Goal: Communication & Community: Ask a question

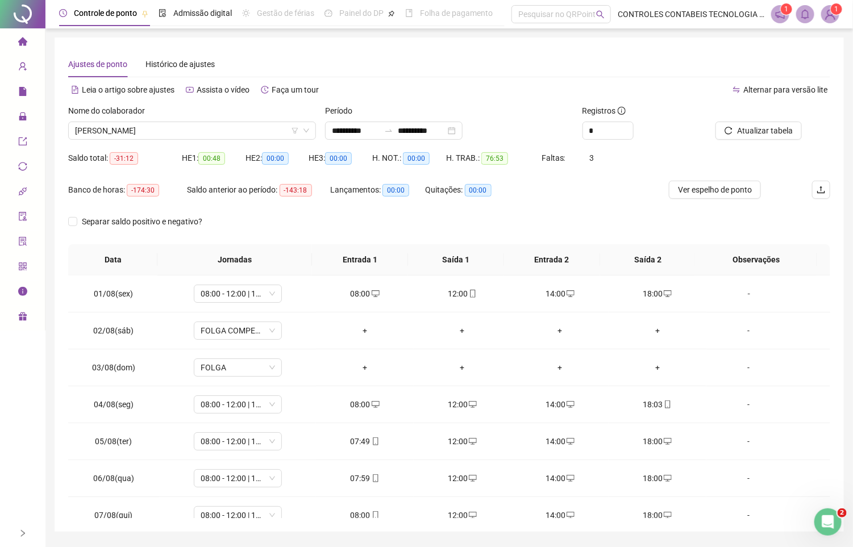
click at [846, 6] on header "Controle de ponto Admissão digital Gestão de férias Painel do DP Folha de pagam…" at bounding box center [449, 14] width 808 height 28
drag, startPoint x: 839, startPoint y: 9, endPoint x: 834, endPoint y: 19, distance: 10.7
click at [838, 9] on sup "1" at bounding box center [836, 8] width 11 height 11
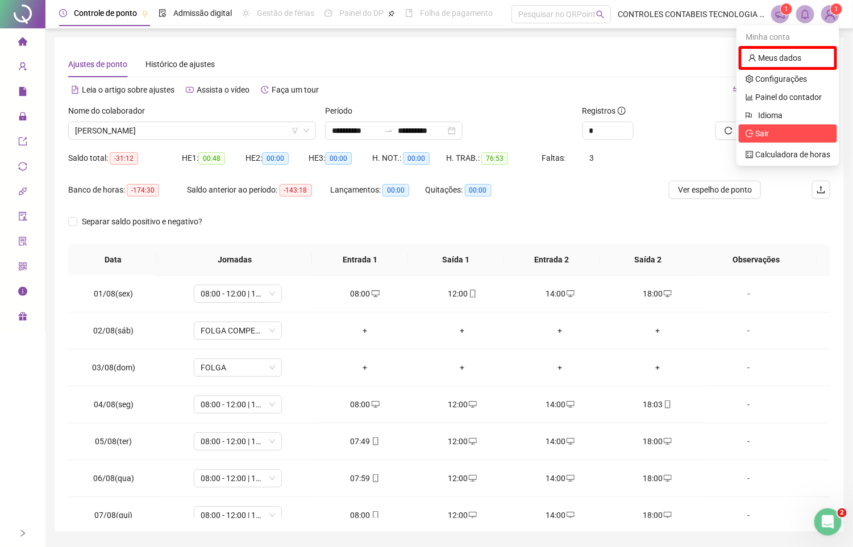
click at [773, 135] on span "Sair" at bounding box center [788, 133] width 85 height 13
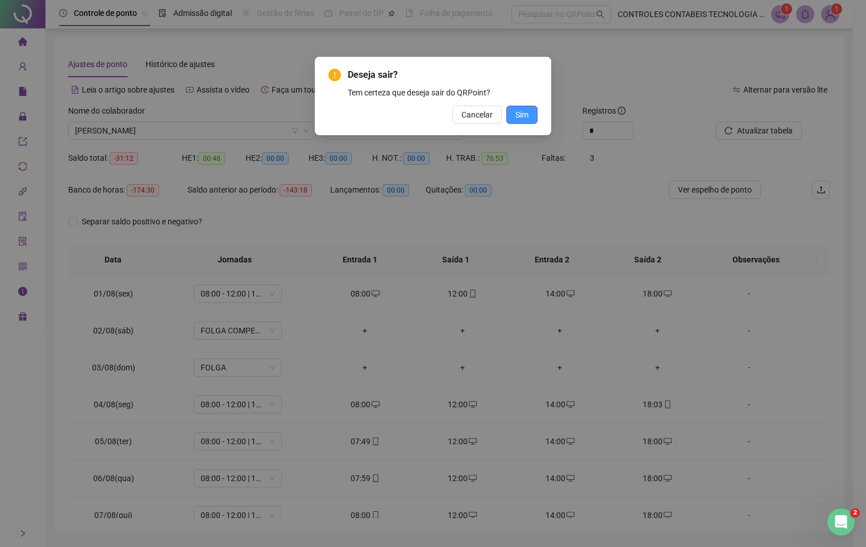
drag, startPoint x: 538, startPoint y: 122, endPoint x: 526, endPoint y: 117, distance: 13.0
click at [536, 122] on div "Deseja sair? Tem certeza que deseja sair do QRPoint? Cancelar Sim" at bounding box center [433, 96] width 236 height 78
click at [525, 117] on span "Sim" at bounding box center [522, 115] width 13 height 13
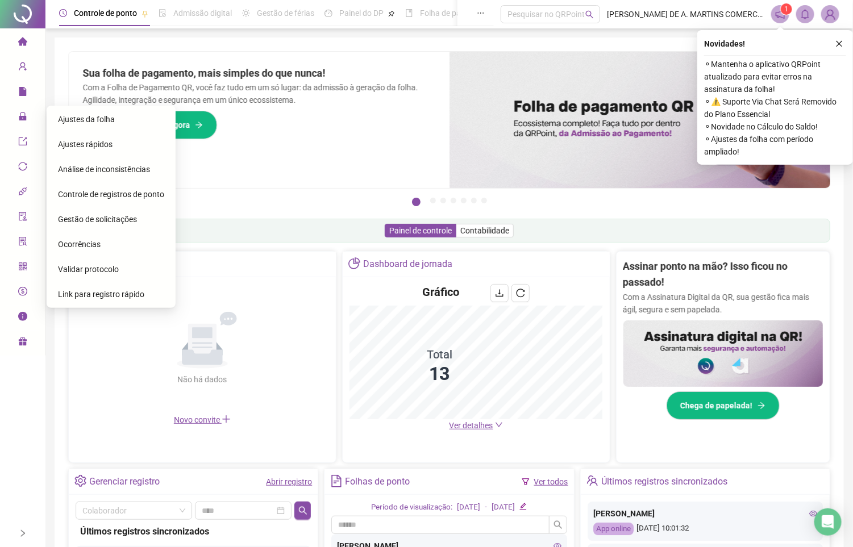
click at [64, 115] on span "Ajustes da folha" at bounding box center [86, 119] width 57 height 9
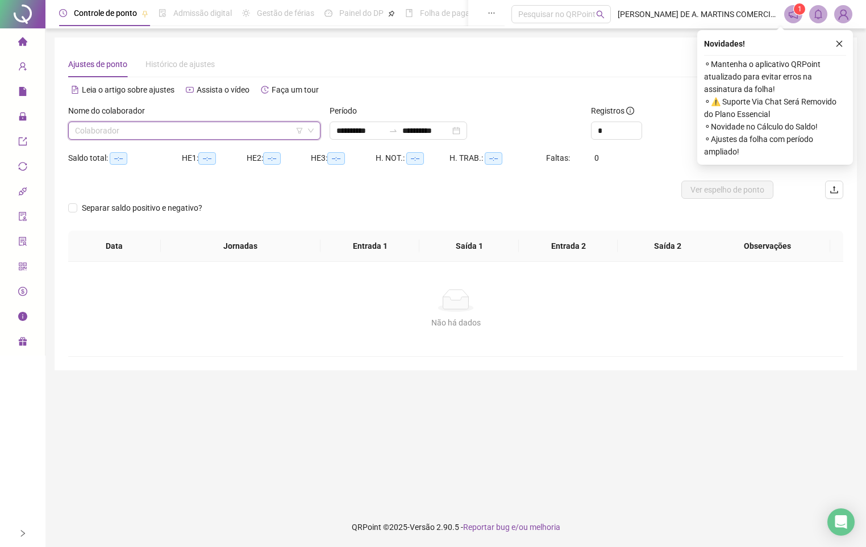
click at [101, 123] on input "search" at bounding box center [189, 130] width 229 height 17
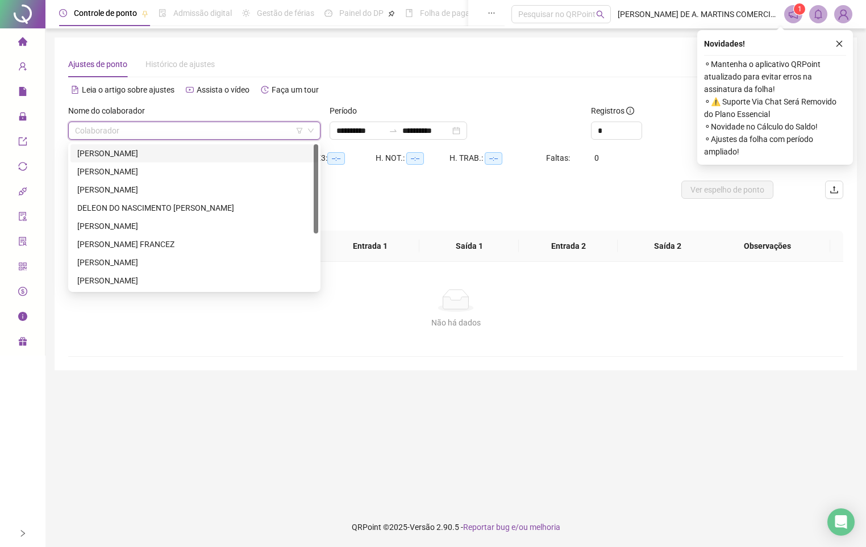
click at [116, 152] on div "ALINE FARIAS SILVA" at bounding box center [194, 153] width 234 height 13
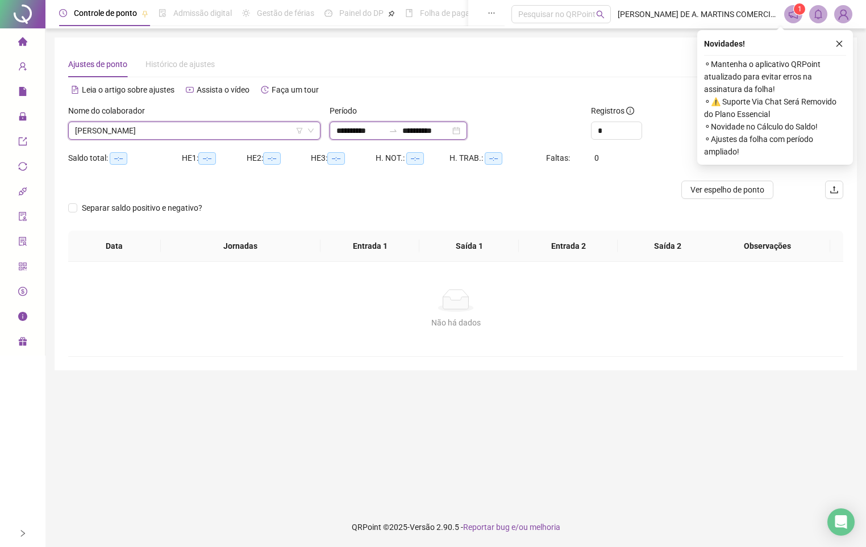
click at [384, 134] on input "**********" at bounding box center [361, 130] width 48 height 13
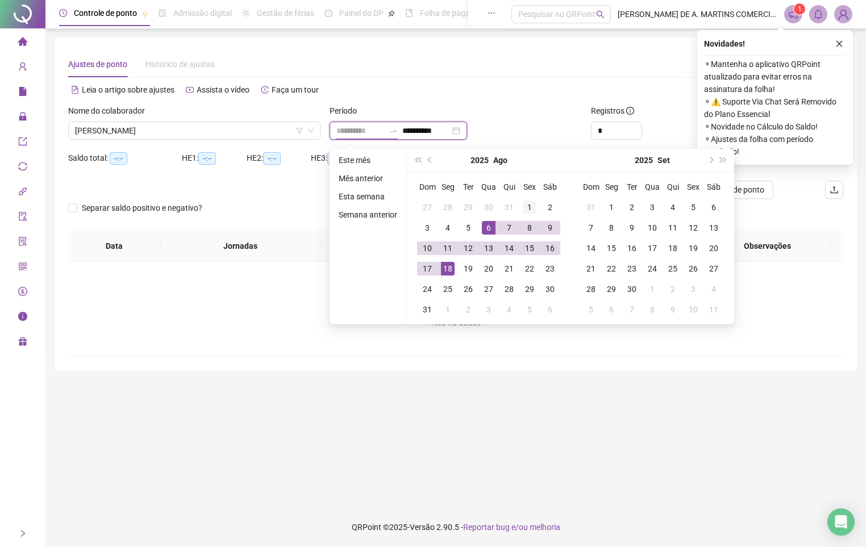
type input "**********"
click at [528, 202] on div "1" at bounding box center [530, 208] width 14 height 14
type input "**********"
drag, startPoint x: 452, startPoint y: 268, endPoint x: 653, endPoint y: 188, distance: 216.6
click at [452, 270] on div "18" at bounding box center [448, 269] width 14 height 14
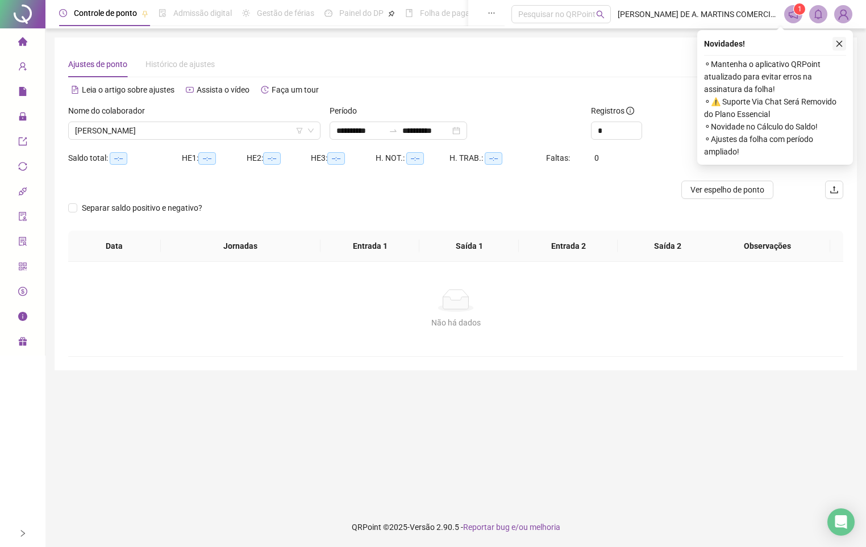
click at [841, 43] on icon "close" at bounding box center [840, 44] width 6 height 6
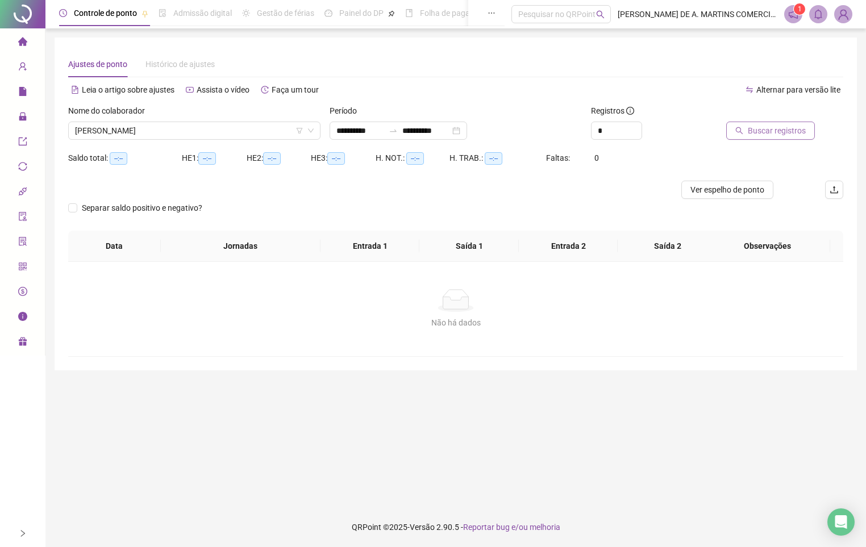
click at [790, 137] on button "Buscar registros" at bounding box center [770, 131] width 89 height 18
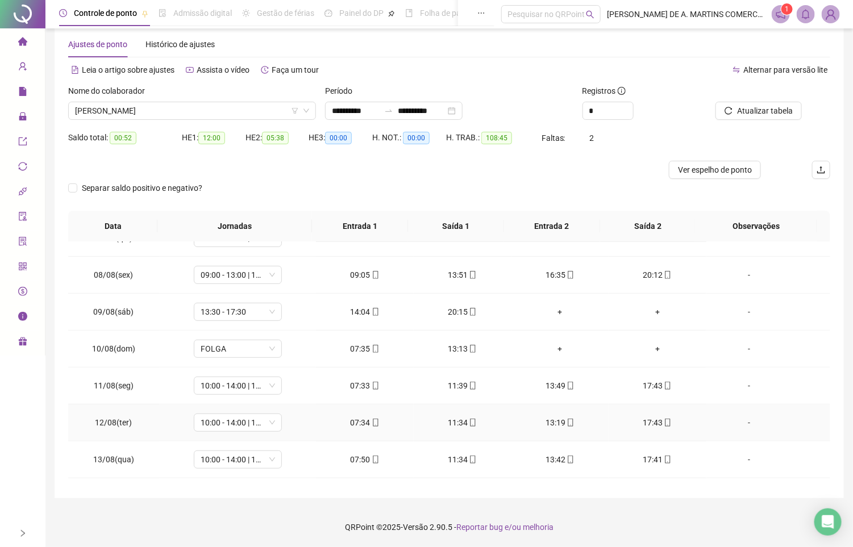
scroll to position [427, 0]
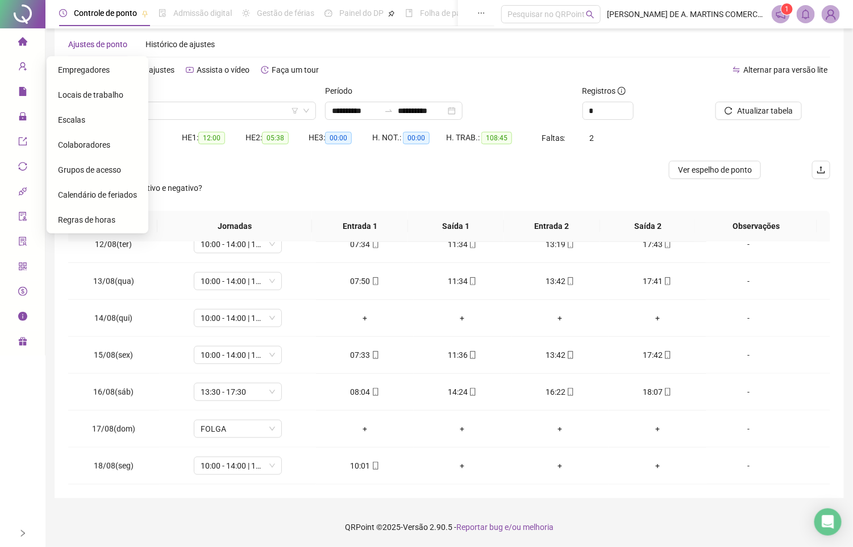
click at [80, 77] on div "Empregadores" at bounding box center [97, 70] width 79 height 23
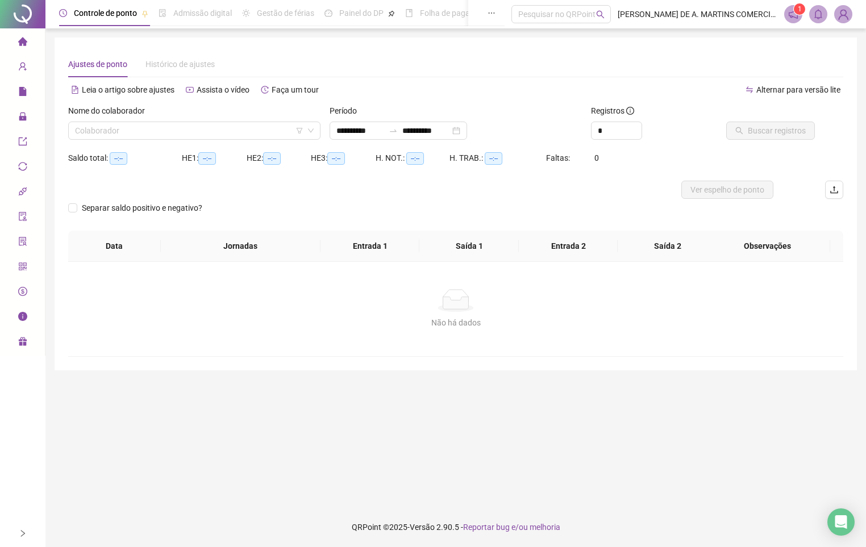
type input "**********"
click at [834, 13] on span at bounding box center [843, 14] width 18 height 18
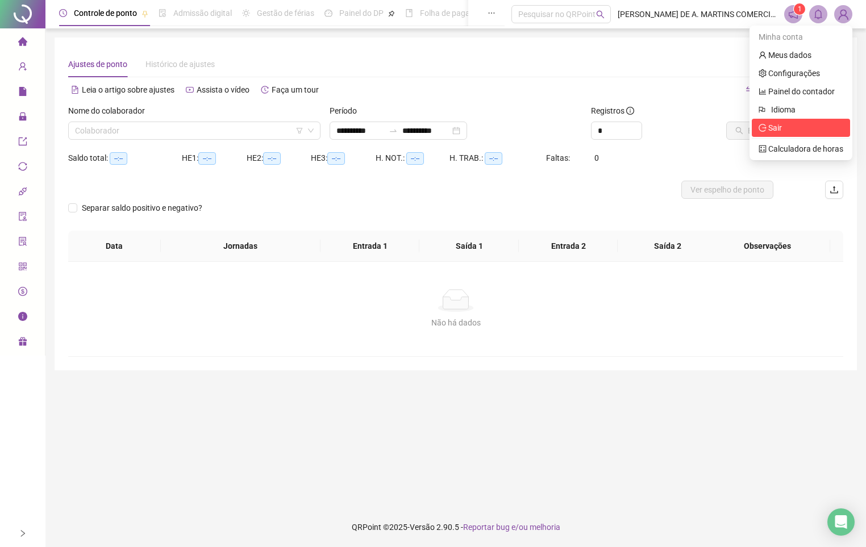
click at [792, 120] on li "Sair" at bounding box center [801, 128] width 98 height 18
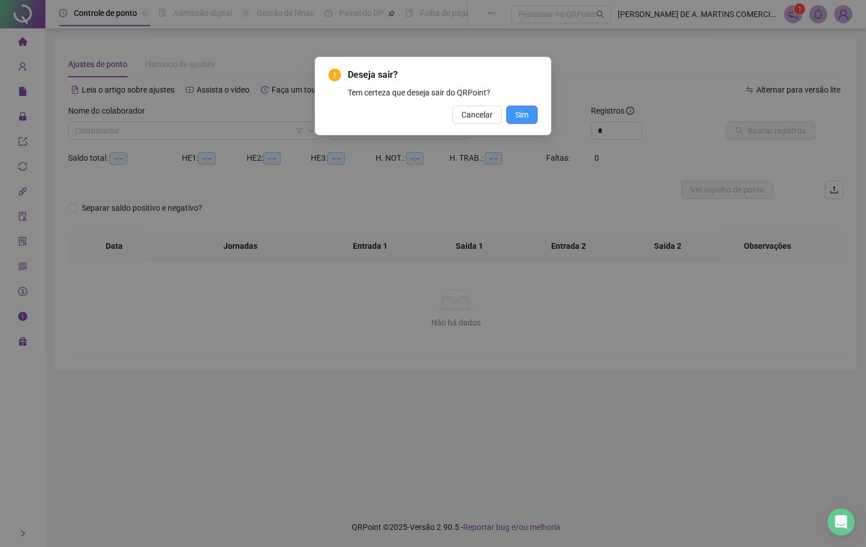
click at [534, 116] on button "Sim" at bounding box center [521, 115] width 31 height 18
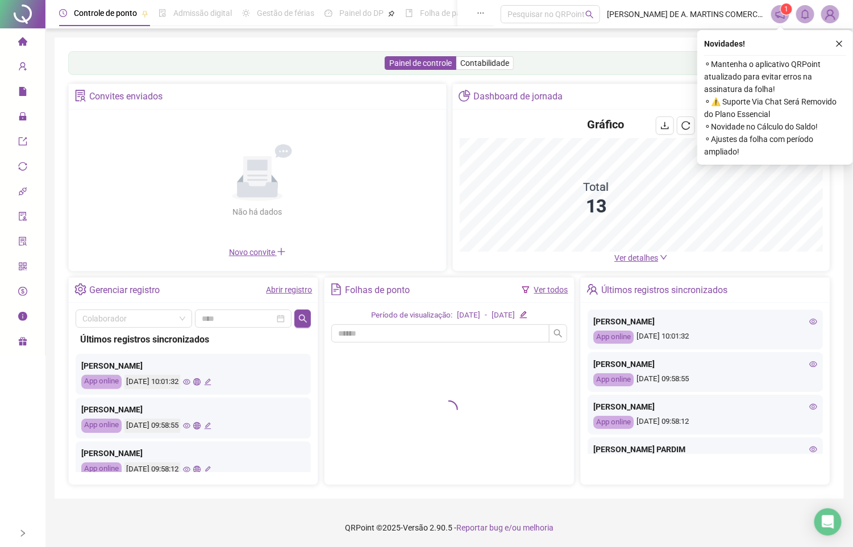
click at [836, 544] on footer "QRPoint © 2025 - Versão 2.90.5 - Reportar bug e/ou melhoria" at bounding box center [449, 528] width 808 height 40
click at [831, 524] on icon "Open Intercom Messenger" at bounding box center [827, 522] width 13 height 15
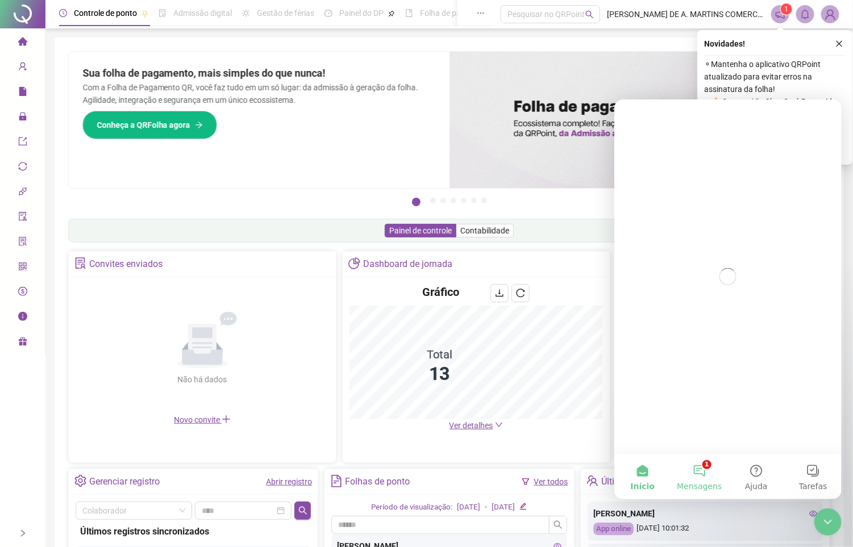
click at [690, 482] on span "Mensagens" at bounding box center [698, 486] width 45 height 8
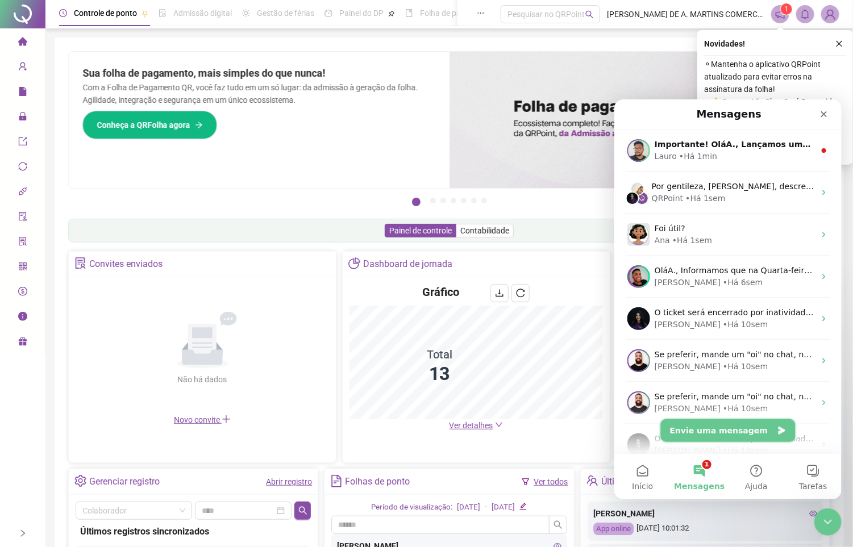
click at [712, 425] on button "Envie uma mensagem" at bounding box center [728, 430] width 135 height 23
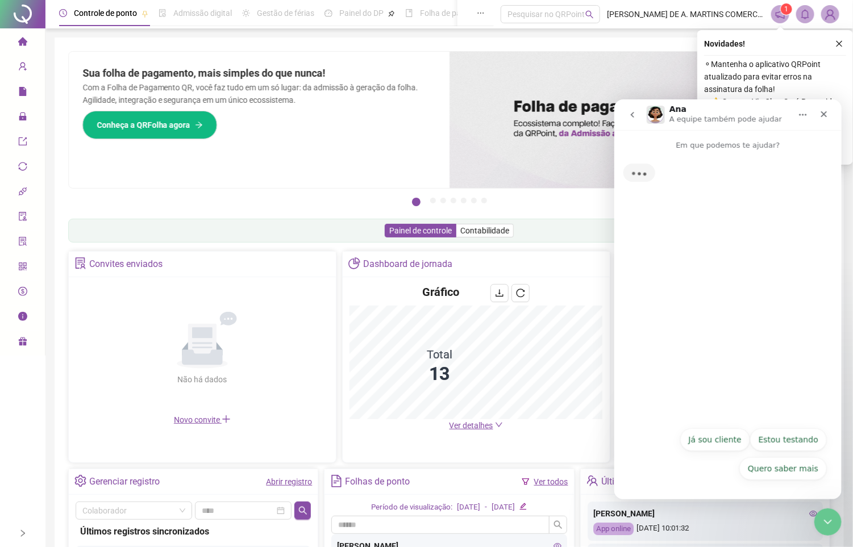
click at [628, 115] on icon "go back" at bounding box center [632, 114] width 9 height 9
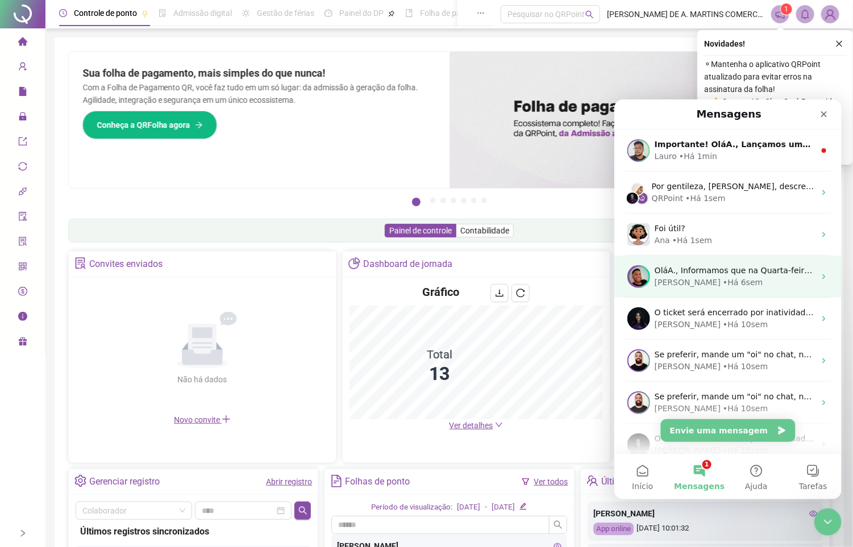
click at [723, 285] on div "• Há 6sem" at bounding box center [743, 282] width 40 height 12
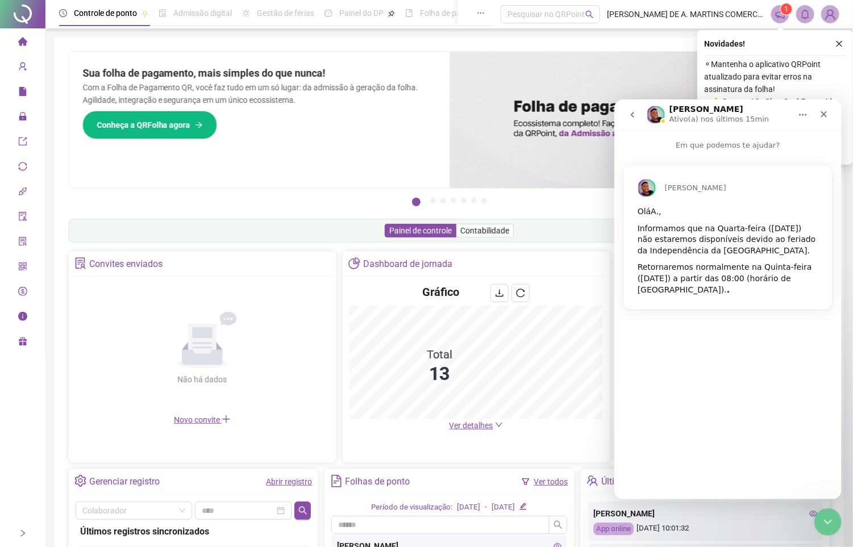
click at [630, 111] on icon "go back" at bounding box center [632, 114] width 9 height 9
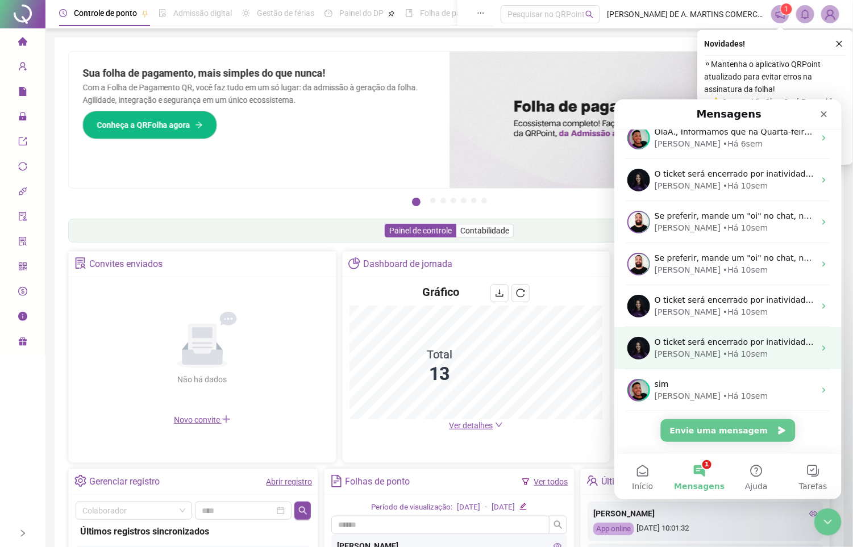
scroll to position [142, 0]
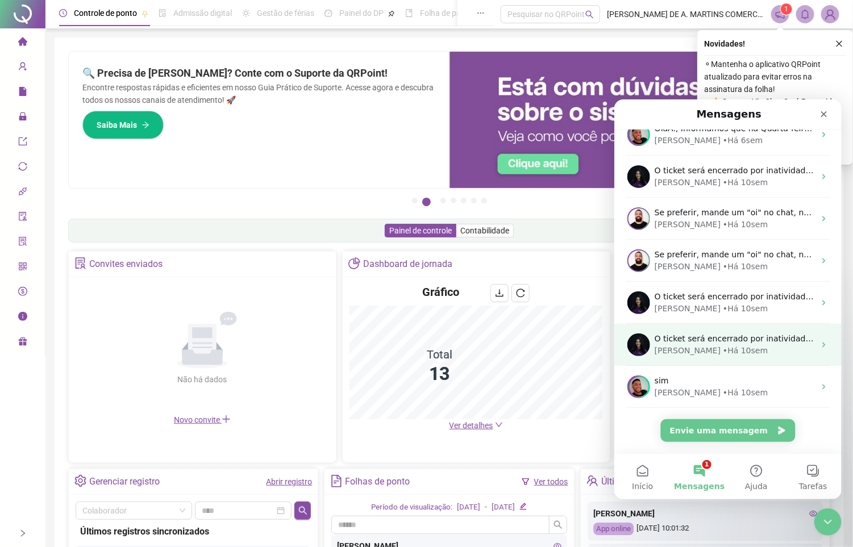
click at [742, 348] on div "Maria • Há 10sem" at bounding box center [734, 350] width 160 height 12
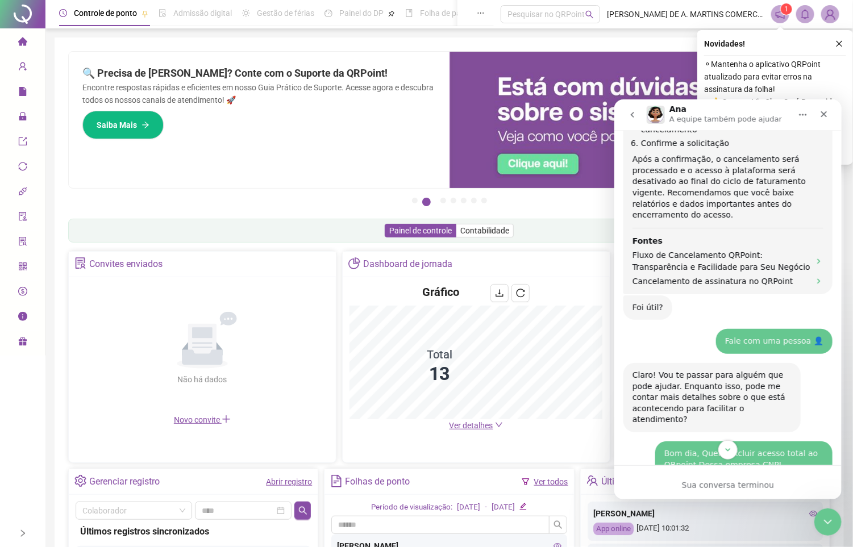
scroll to position [586, 0]
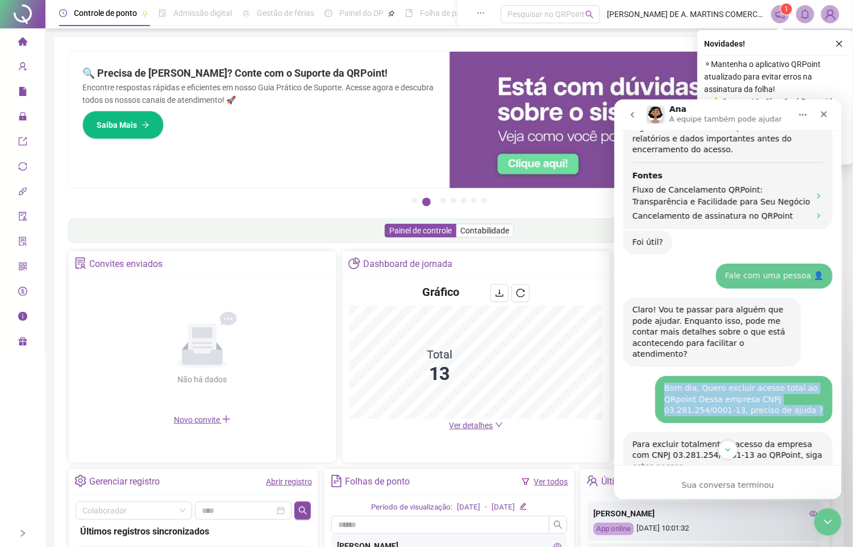
drag, startPoint x: 671, startPoint y: 365, endPoint x: 801, endPoint y: 388, distance: 131.6
click at [801, 388] on div "Bom dia, Quero excluir acesso total ao QRpoint Dessa empresa CNPJ 03.281.254/00…" at bounding box center [727, 404] width 209 height 56
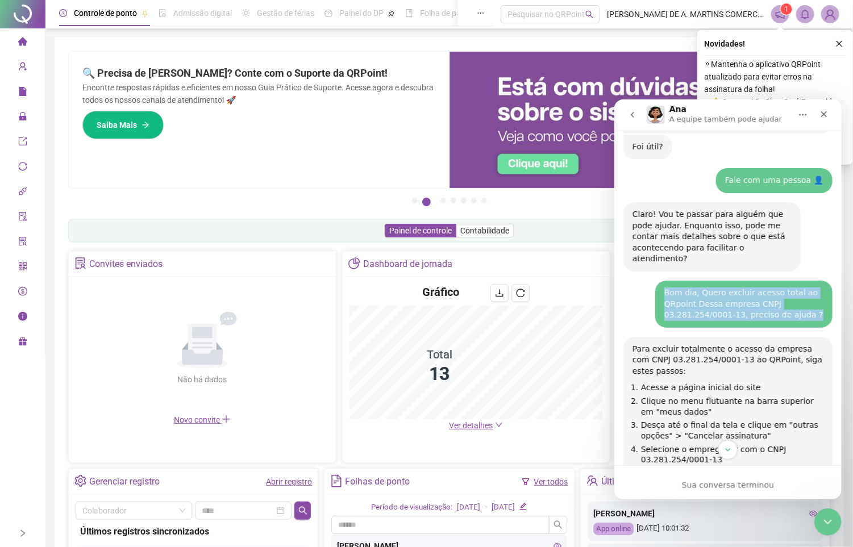
scroll to position [756, 0]
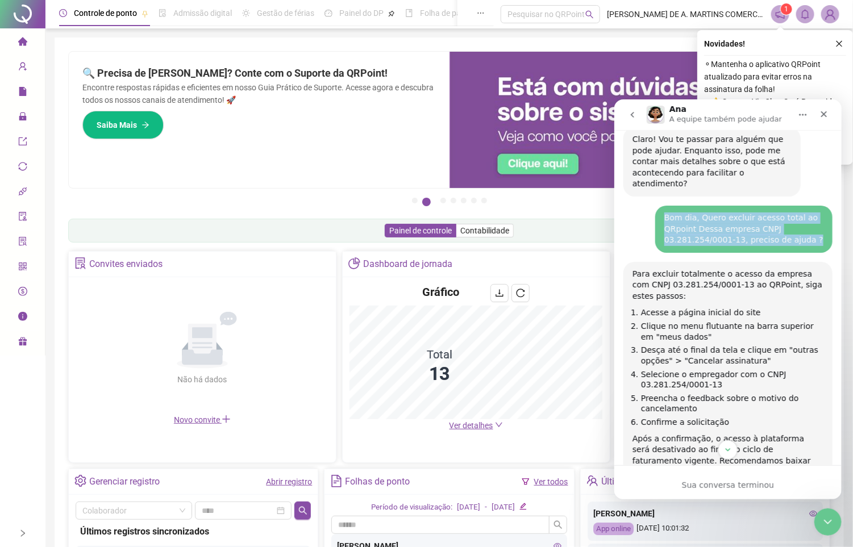
copy div "Bom dia, Quero excluir acesso total ao QRpoint Dessa empresa CNPJ 03.281.254/00…"
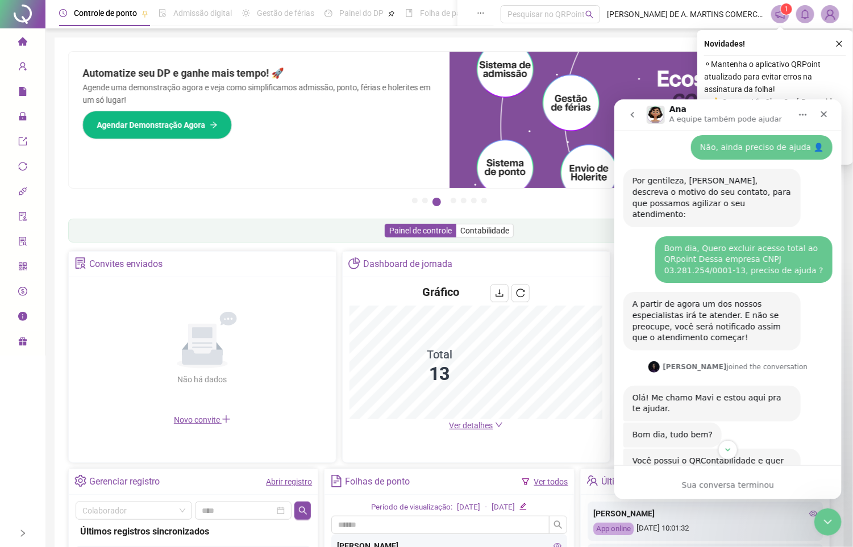
scroll to position [1353, 0]
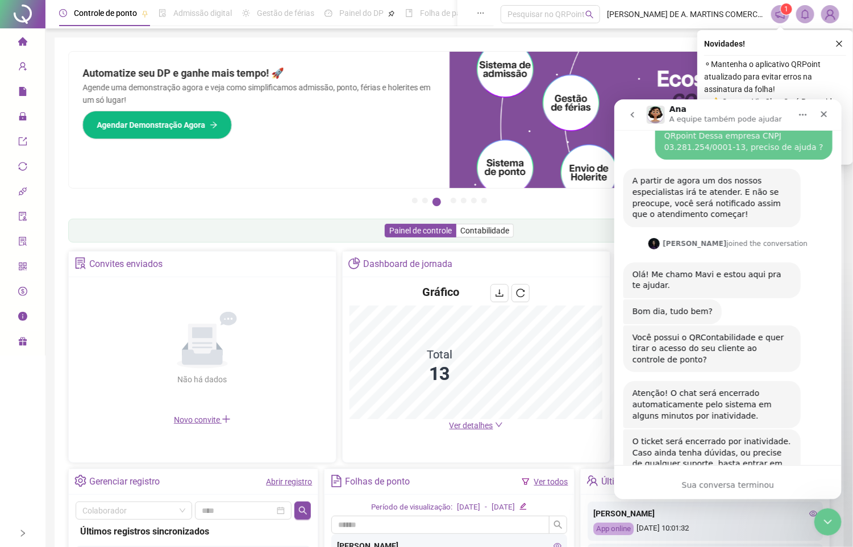
click at [632, 111] on button "go back" at bounding box center [632, 114] width 22 height 22
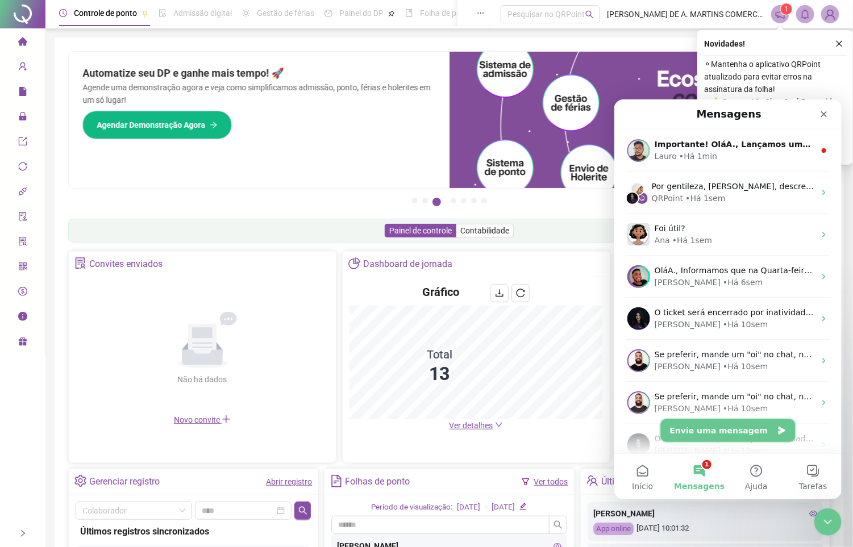
click at [697, 428] on button "Envie uma mensagem" at bounding box center [728, 430] width 135 height 23
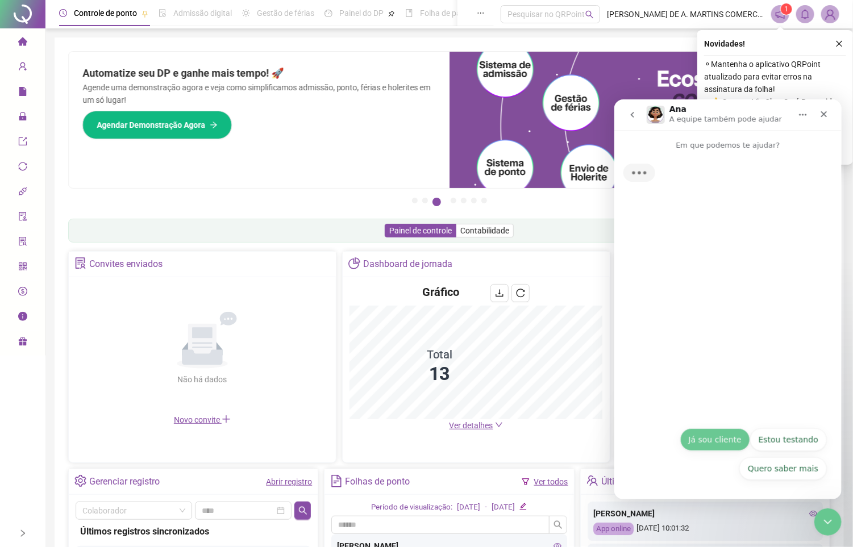
click at [713, 437] on button "Já sou cliente" at bounding box center [715, 439] width 70 height 23
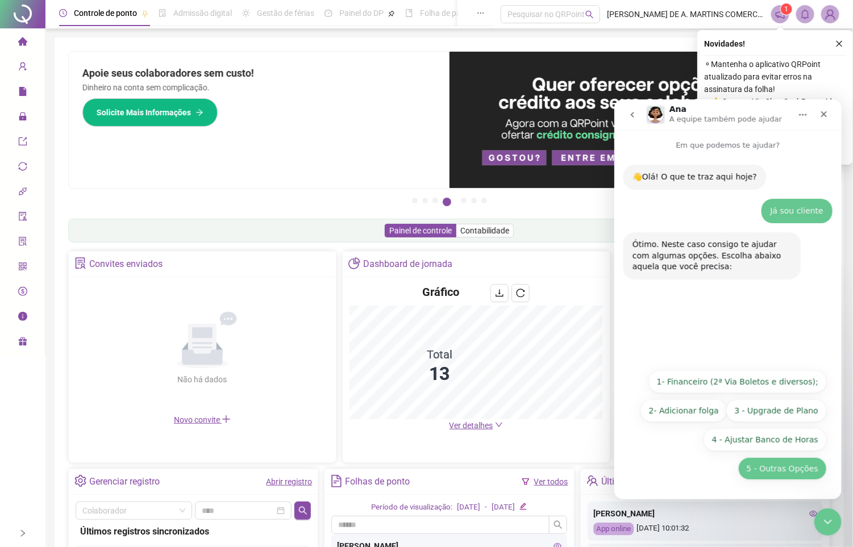
click at [765, 466] on button "5 - Outras Opções" at bounding box center [782, 468] width 89 height 23
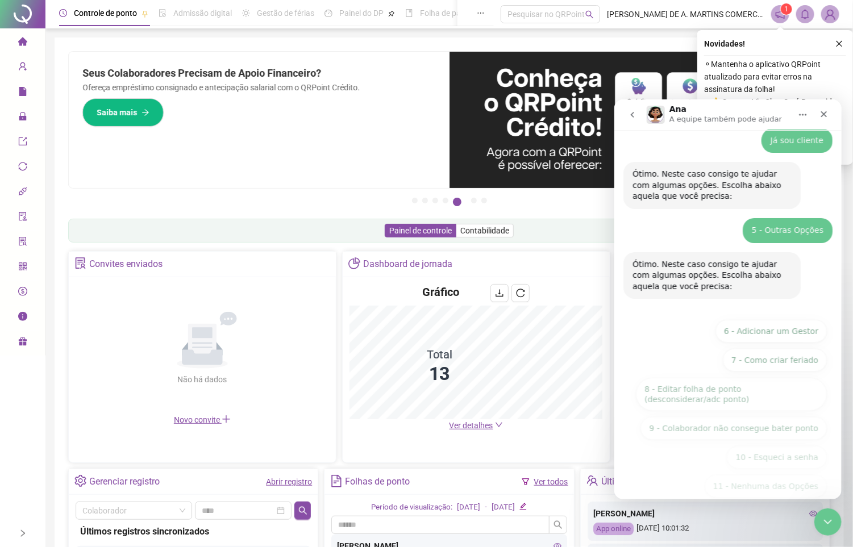
scroll to position [89, 0]
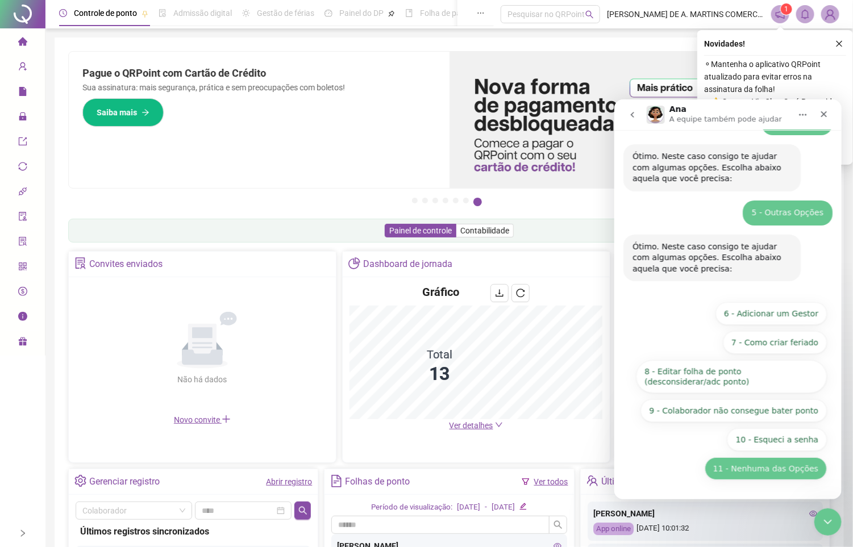
click at [777, 468] on button "11 - Nenhuma das Opções" at bounding box center [765, 468] width 122 height 23
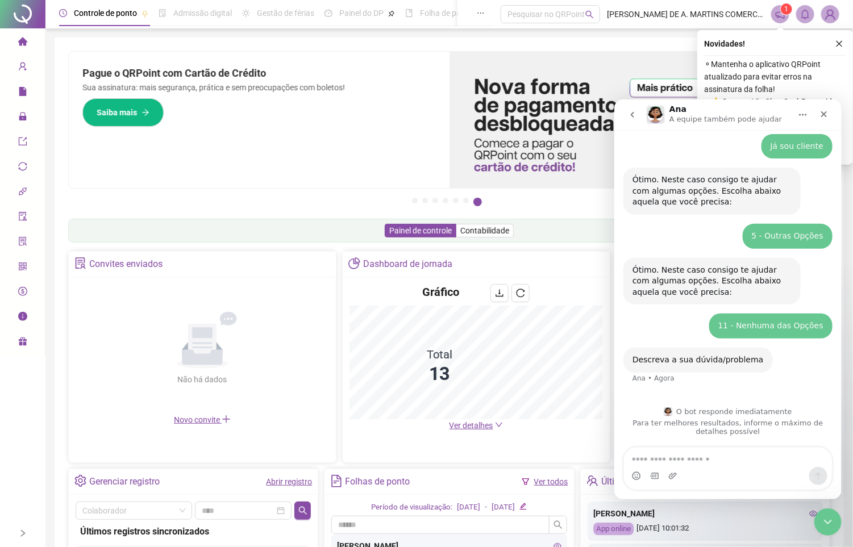
scroll to position [65, 0]
click at [669, 468] on div "Messenger da Intercom" at bounding box center [672, 476] width 9 height 18
click at [669, 459] on textarea "Envie uma mensagem..." at bounding box center [728, 456] width 208 height 19
paste textarea "**********"
type textarea "**********"
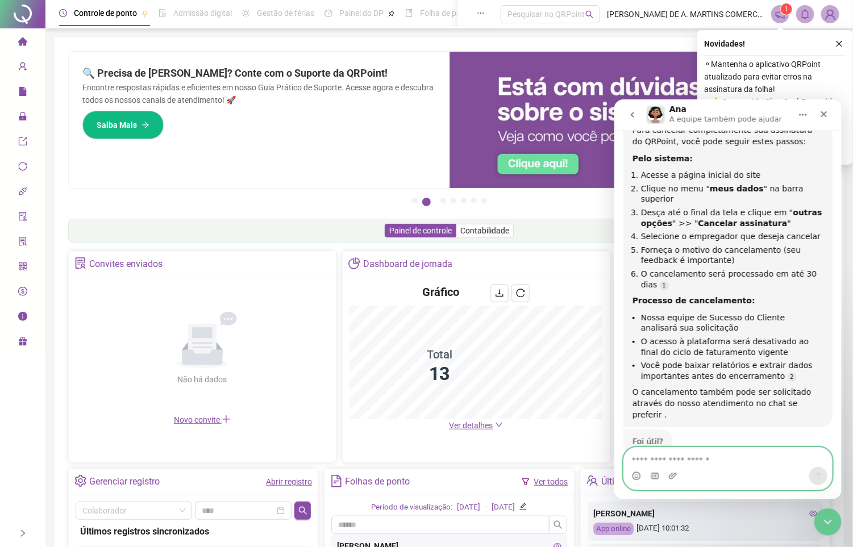
scroll to position [393, 0]
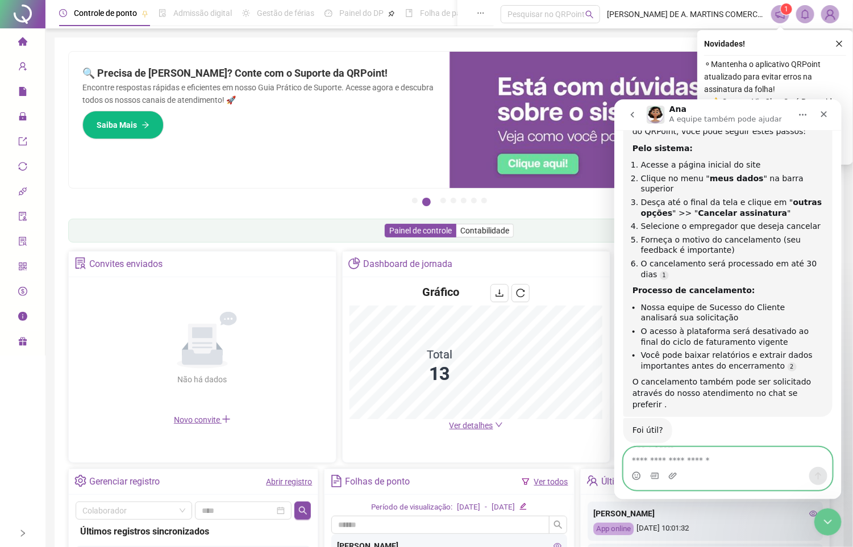
click at [687, 460] on textarea "Envie uma mensagem..." at bounding box center [728, 456] width 208 height 19
type textarea "***"
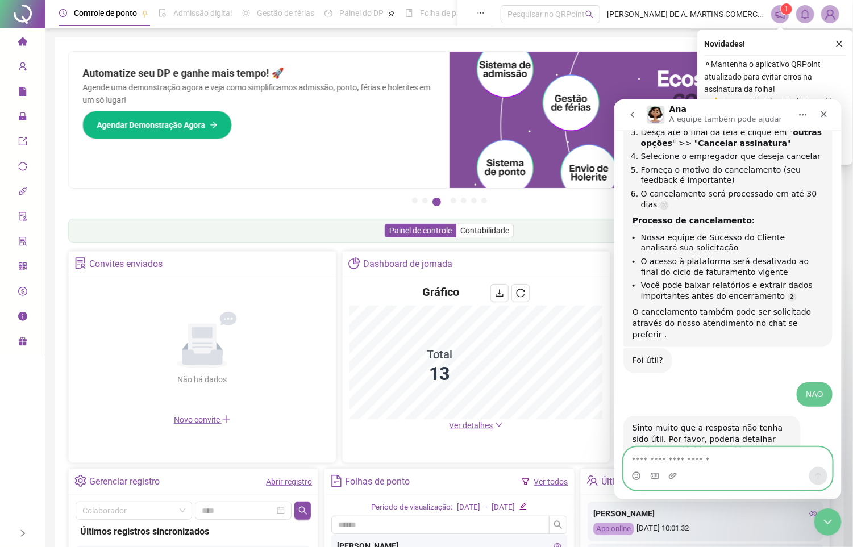
scroll to position [493, 0]
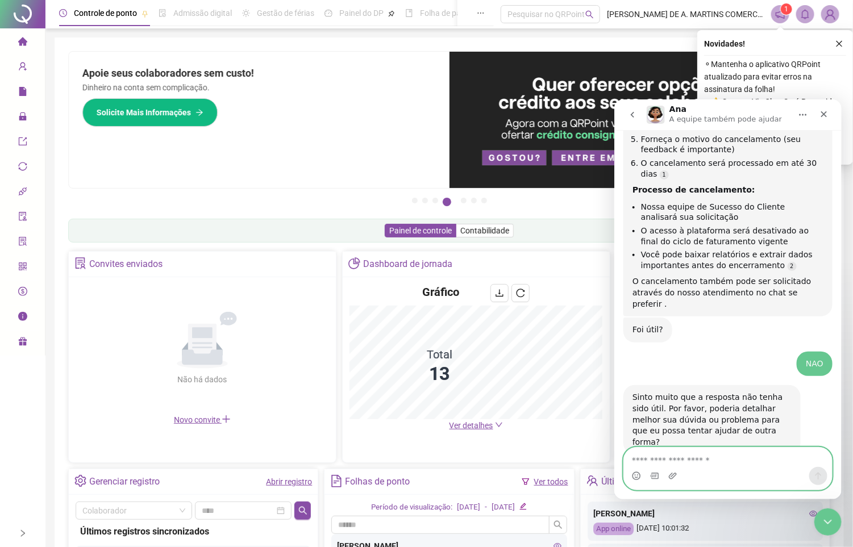
paste textarea "**********"
type textarea "**********"
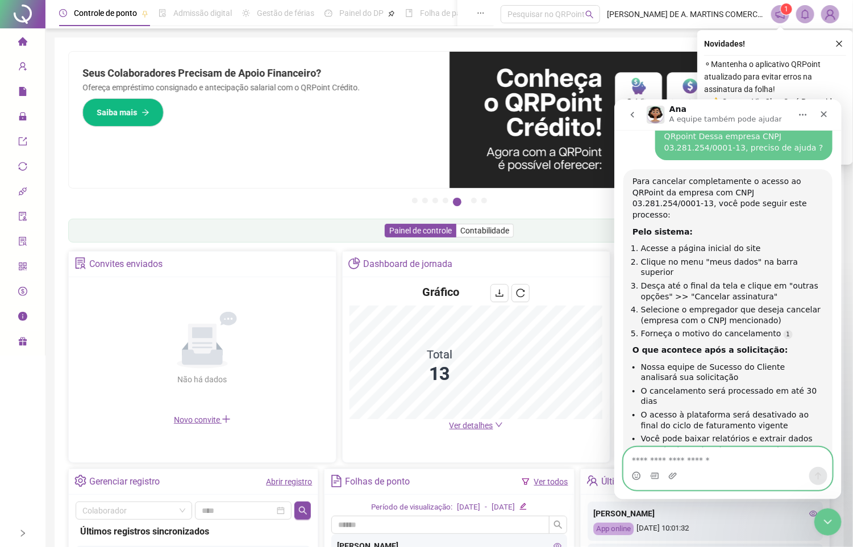
scroll to position [873, 0]
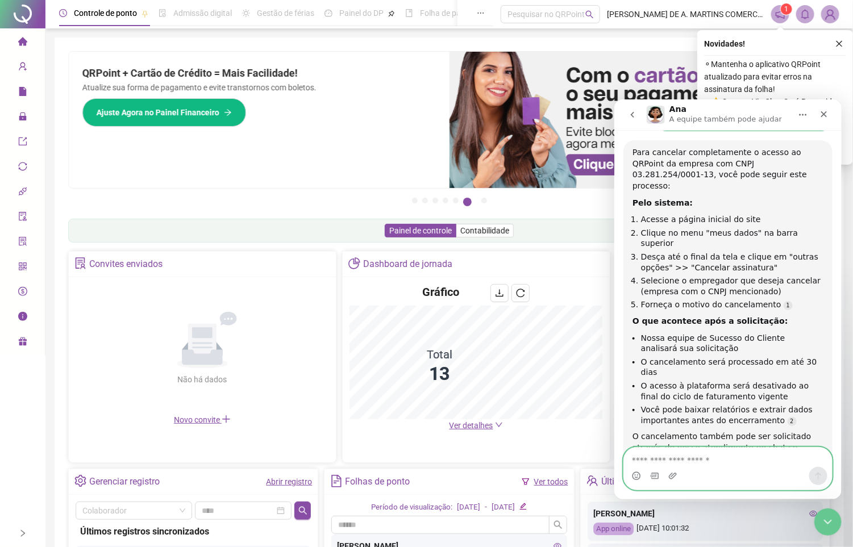
click at [662, 459] on textarea "Envie uma mensagem..." at bounding box center [728, 456] width 208 height 19
type textarea "***"
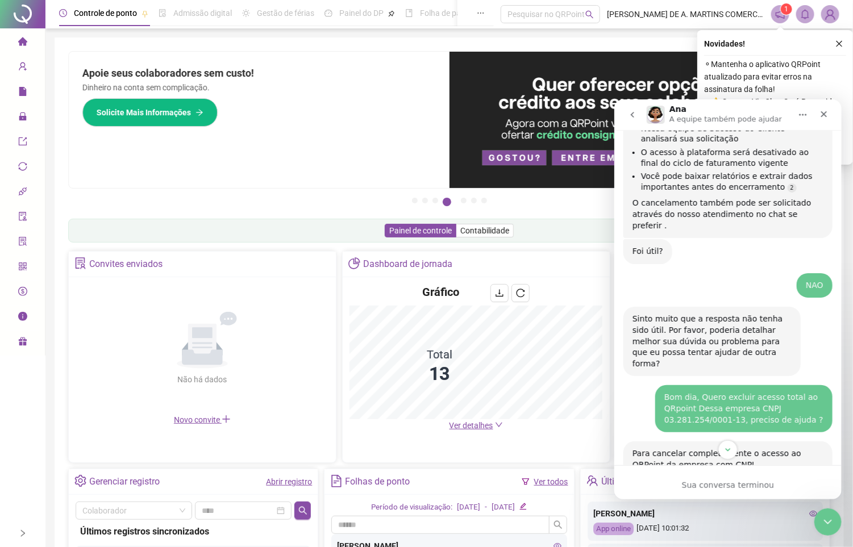
scroll to position [636, 0]
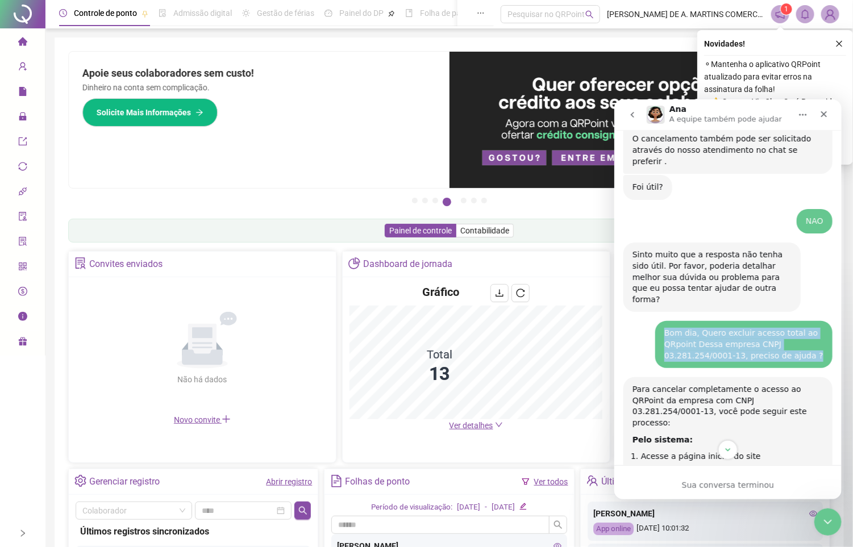
drag, startPoint x: 650, startPoint y: 290, endPoint x: 812, endPoint y: 321, distance: 164.9
click at [812, 321] on div "Bom dia, Quero excluir acesso total ao QRpoint Dessa empresa CNPJ 03.281.254/00…" at bounding box center [743, 344] width 177 height 47
copy div "Bom dia, Quero excluir acesso total ao QRpoint Dessa empresa CNPJ 03.281.254/00…"
click at [632, 111] on icon "go back" at bounding box center [632, 114] width 9 height 9
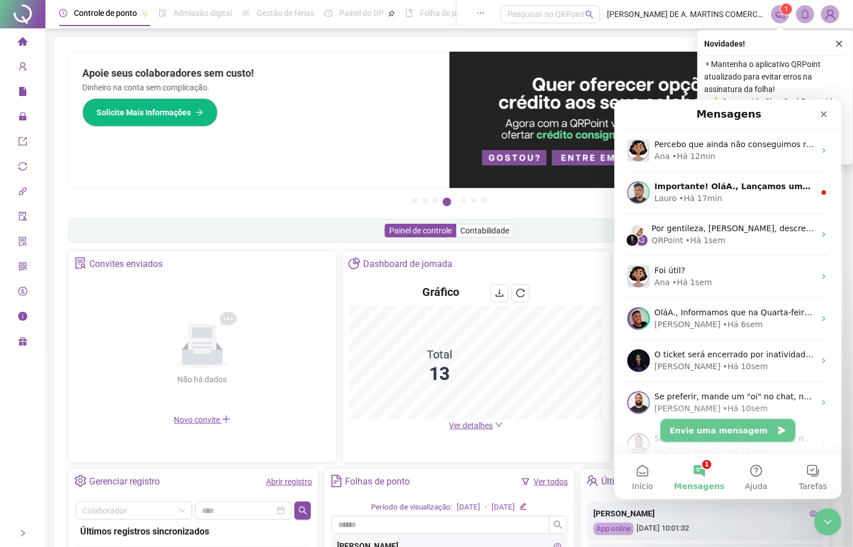
click at [733, 437] on button "Envie uma mensagem" at bounding box center [728, 430] width 135 height 23
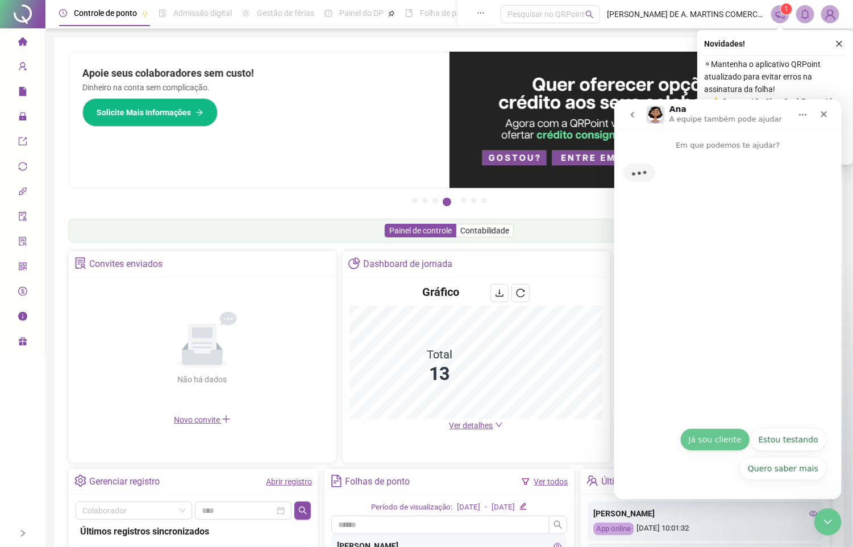
click at [710, 437] on button "Já sou cliente" at bounding box center [715, 439] width 70 height 23
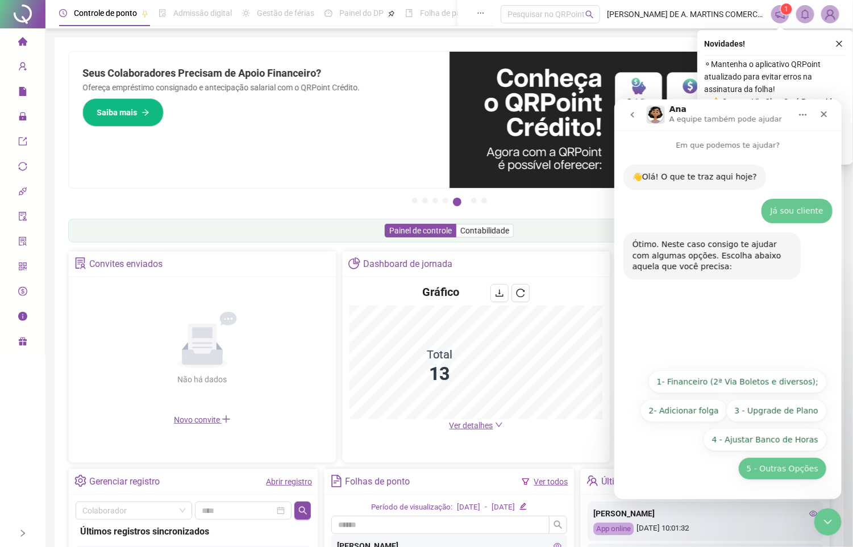
click at [783, 472] on button "5 - Outras Opções" at bounding box center [782, 468] width 89 height 23
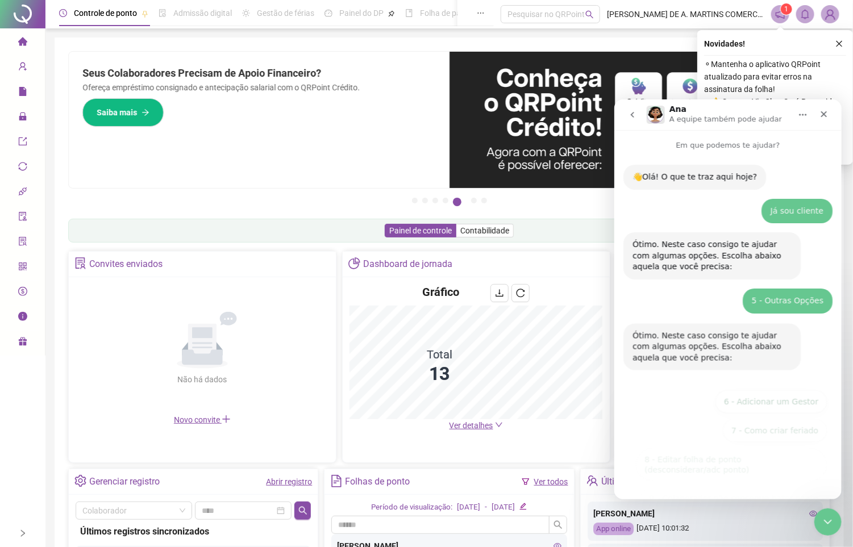
scroll to position [89, 0]
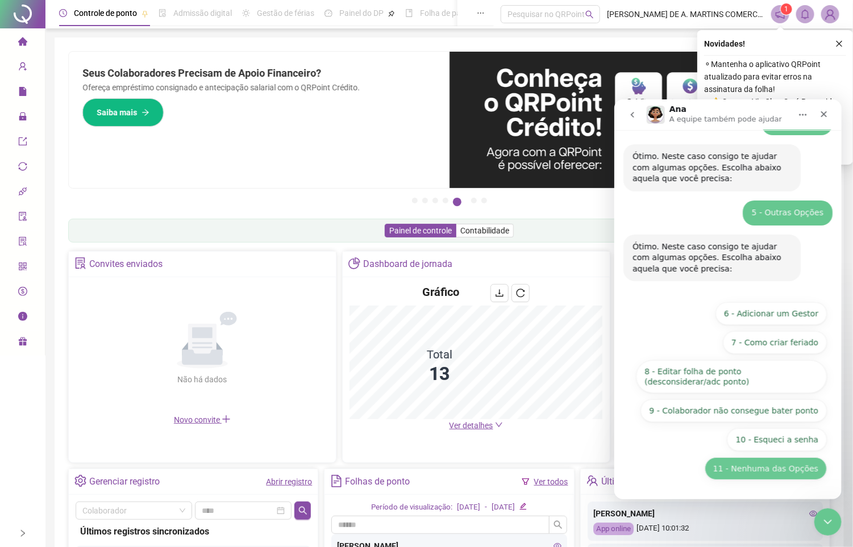
click at [746, 479] on button "11 - Nenhuma das Opções" at bounding box center [765, 468] width 122 height 23
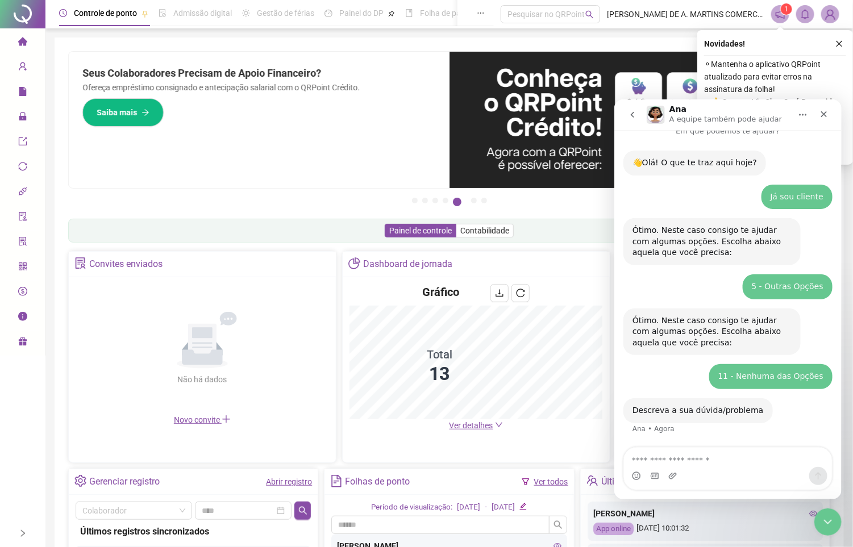
scroll to position [65, 0]
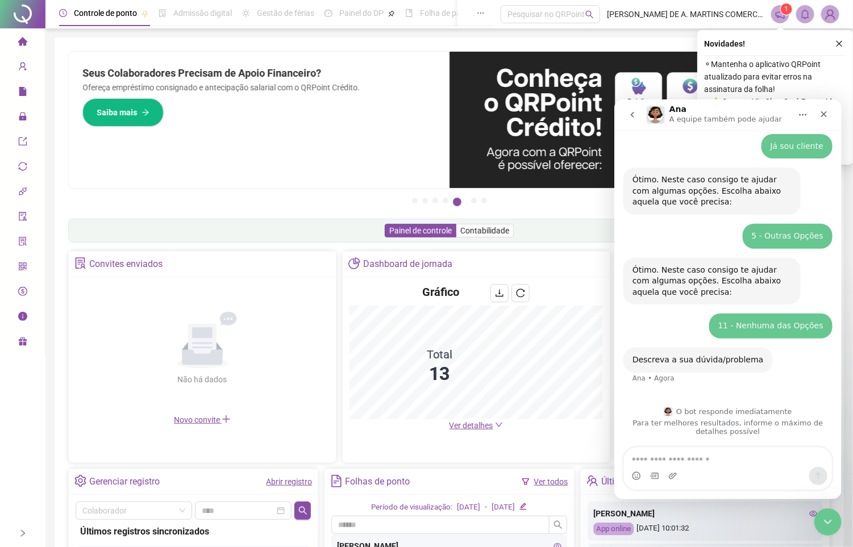
click at [683, 456] on textarea "Envie uma mensagem..." at bounding box center [728, 456] width 208 height 19
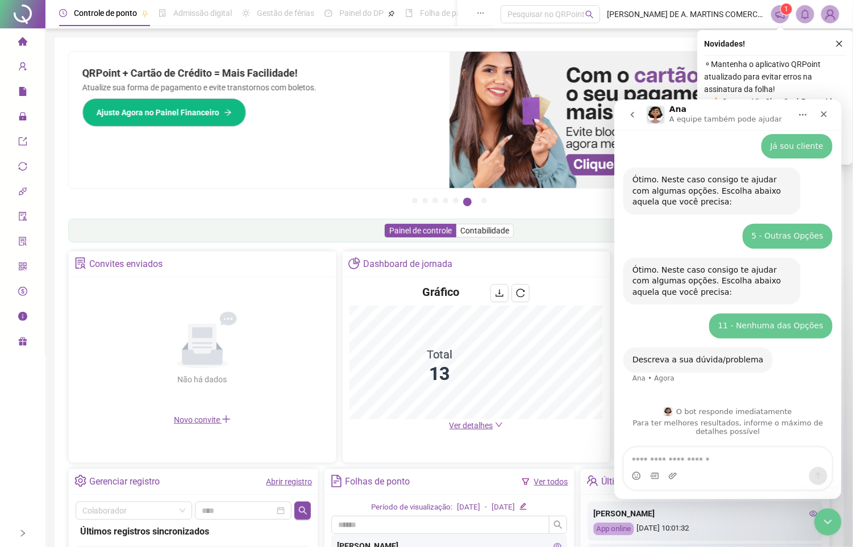
type textarea "**********"
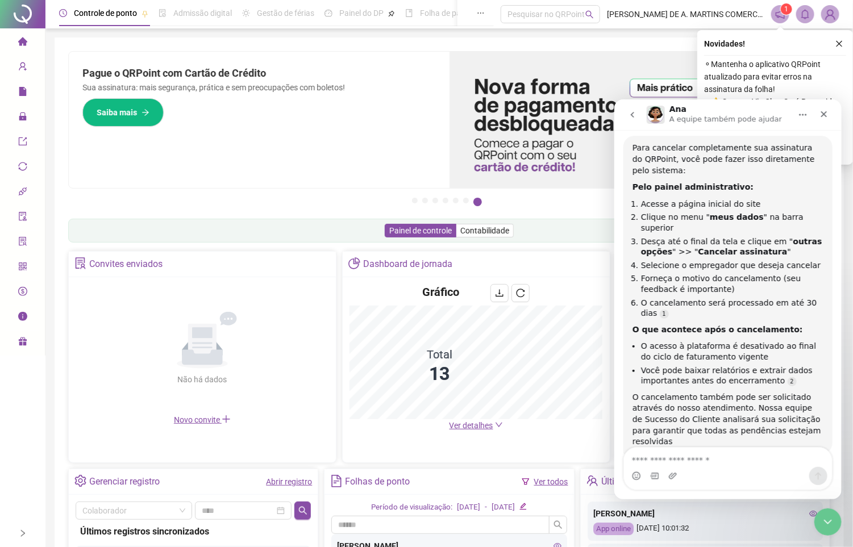
scroll to position [402, 0]
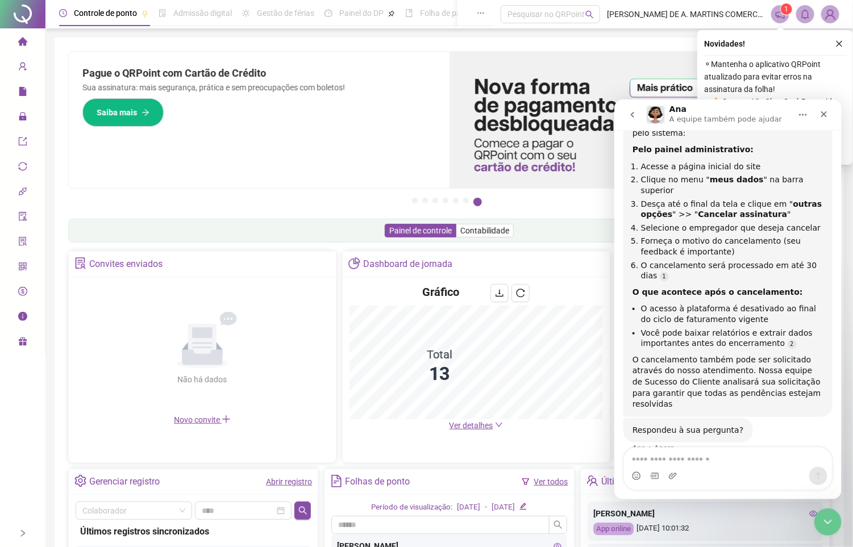
click at [679, 450] on textarea "Envie uma mensagem..." at bounding box center [728, 456] width 208 height 19
type textarea "***"
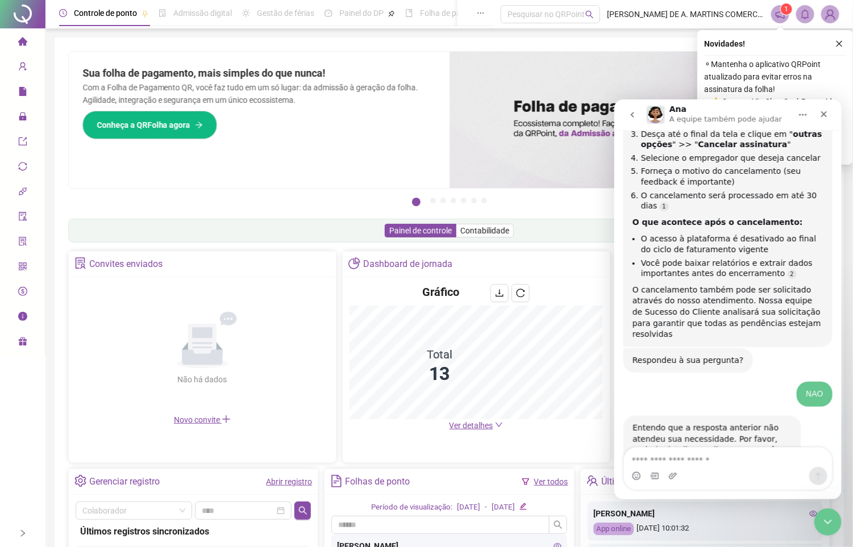
scroll to position [514, 0]
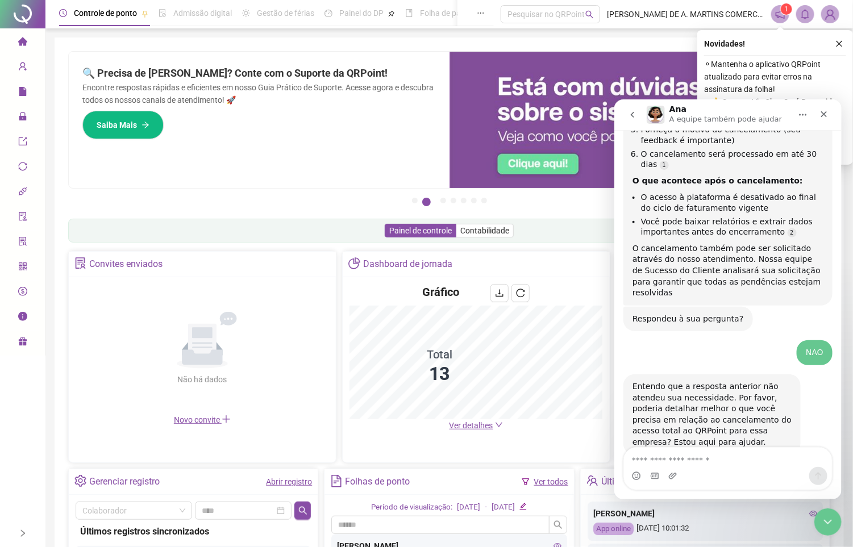
type textarea "**********"
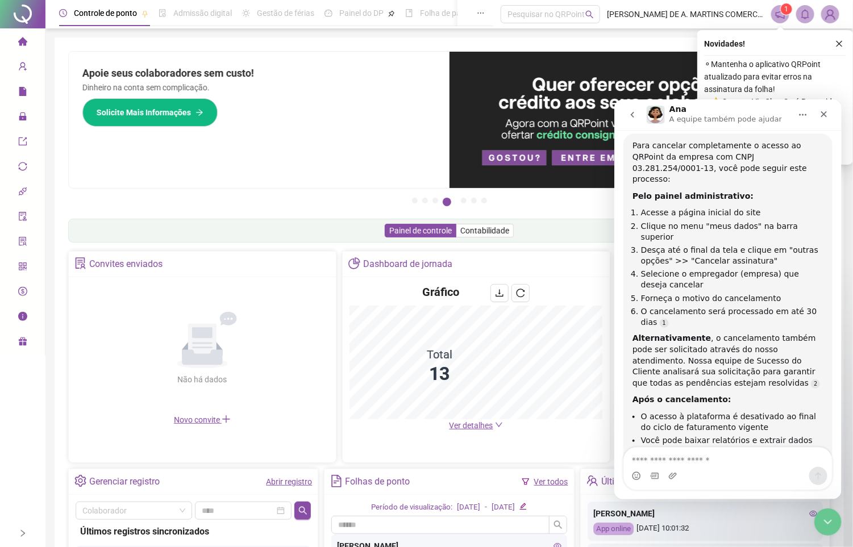
scroll to position [913, 0]
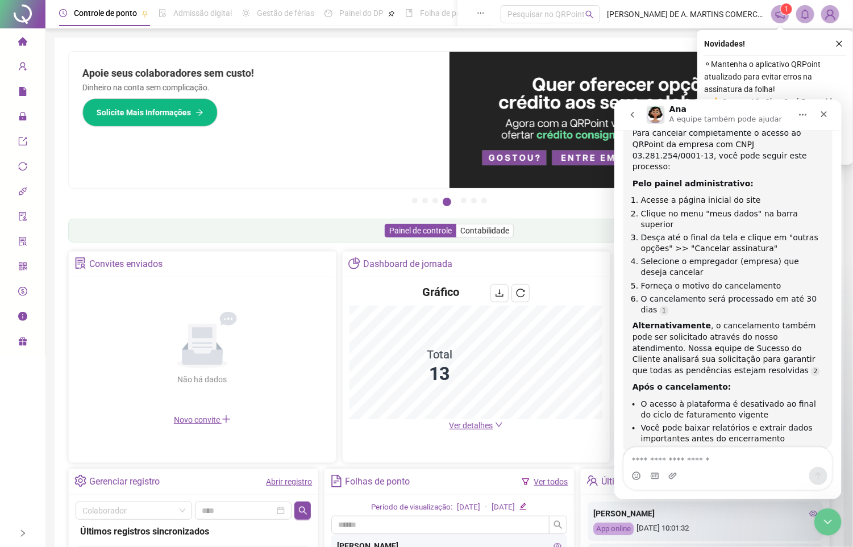
click at [696, 456] on textarea "Envie uma mensagem..." at bounding box center [728, 456] width 208 height 19
type textarea "***"
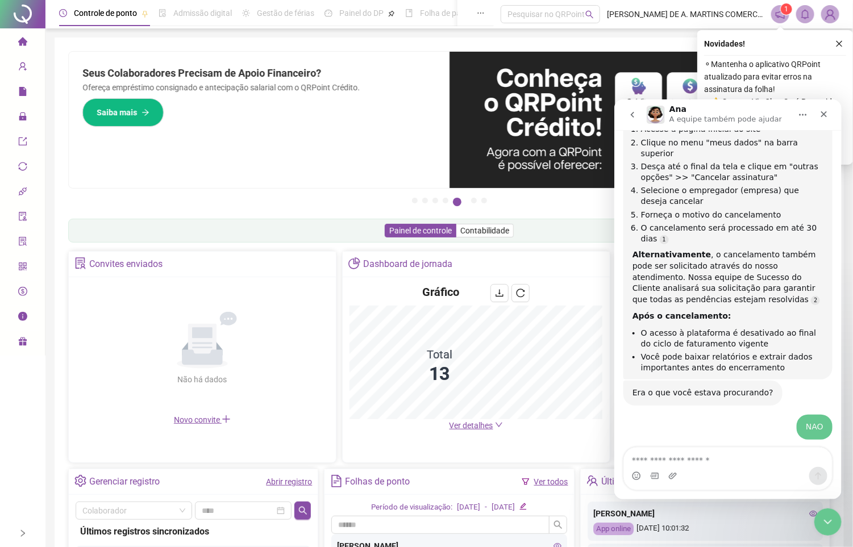
scroll to position [1025, 0]
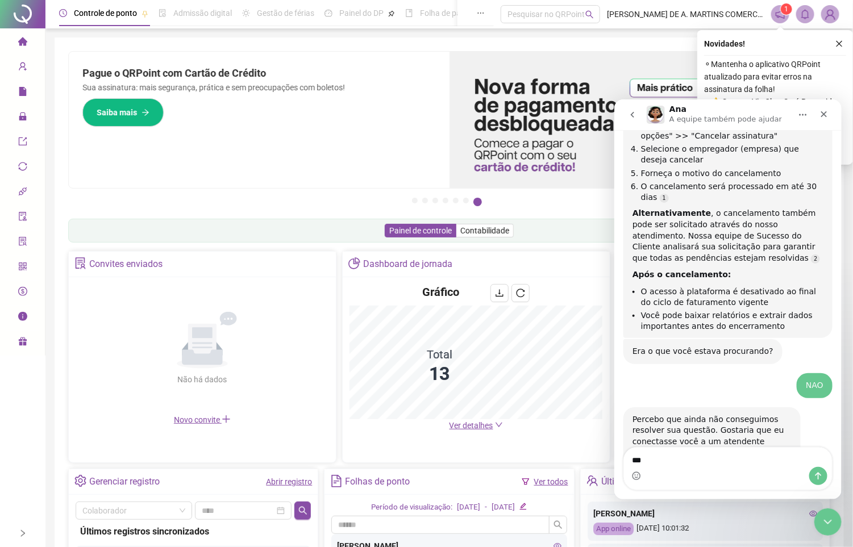
type textarea "***"
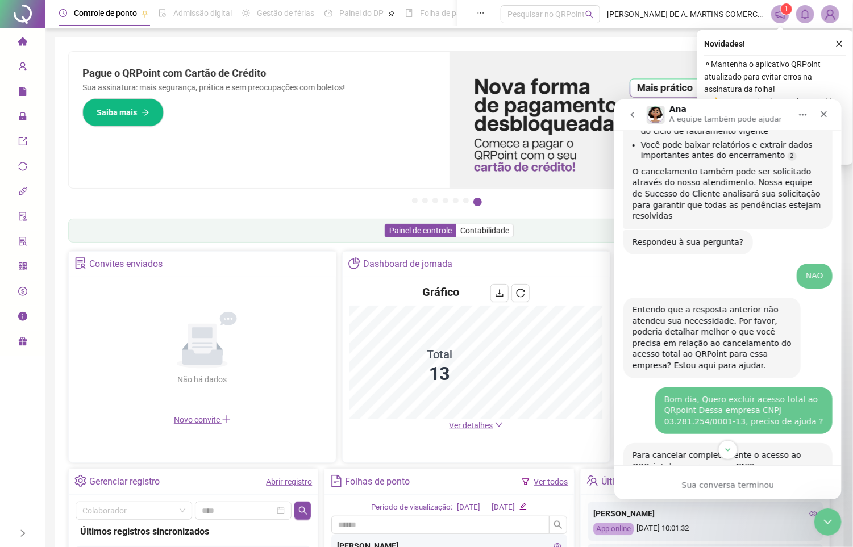
scroll to position [681, 0]
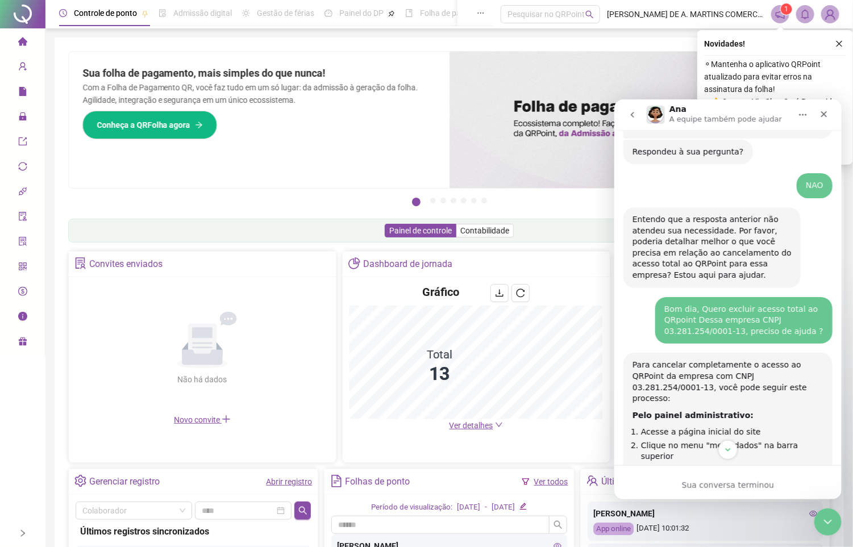
drag, startPoint x: 649, startPoint y: 261, endPoint x: 804, endPoint y: 285, distance: 157.0
click at [813, 297] on div "Bom dia, Quero excluir acesso total ao QRpoint Dessa empresa CNPJ 03.281.254/00…" at bounding box center [727, 325] width 209 height 56
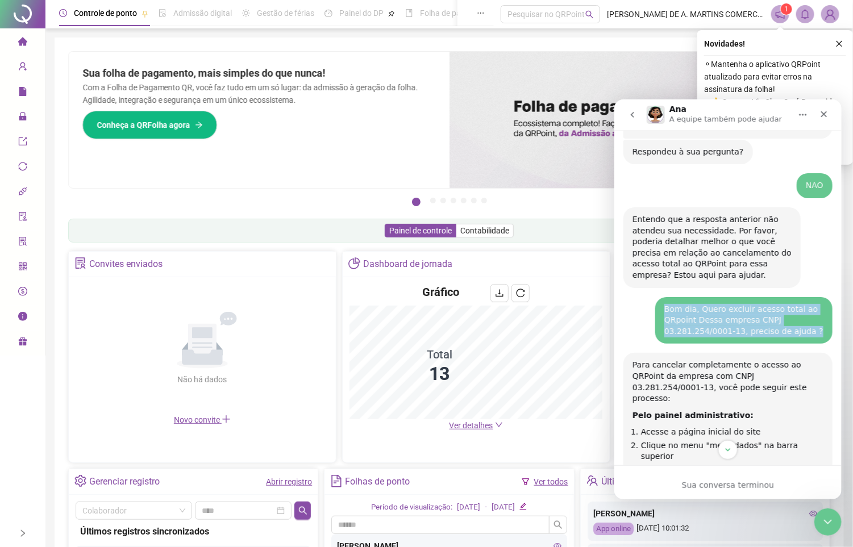
drag, startPoint x: 652, startPoint y: 268, endPoint x: 797, endPoint y: 302, distance: 148.9
click at [797, 302] on div "Bom dia, Quero excluir acesso total ao QRpoint Dessa empresa CNPJ 03.281.254/00…" at bounding box center [743, 320] width 177 height 47
copy div "Bom dia, Quero excluir acesso total ao QRpoint Dessa empresa CNPJ 03.281.254/00…"
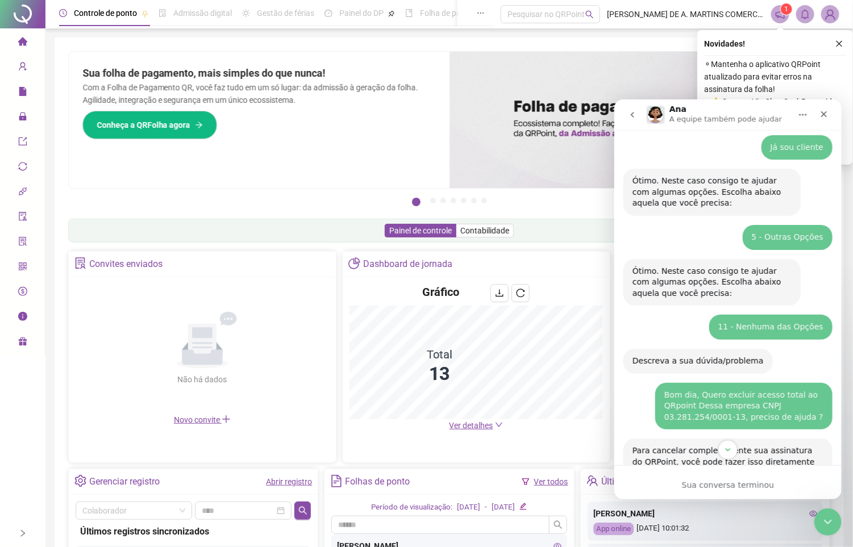
scroll to position [0, 0]
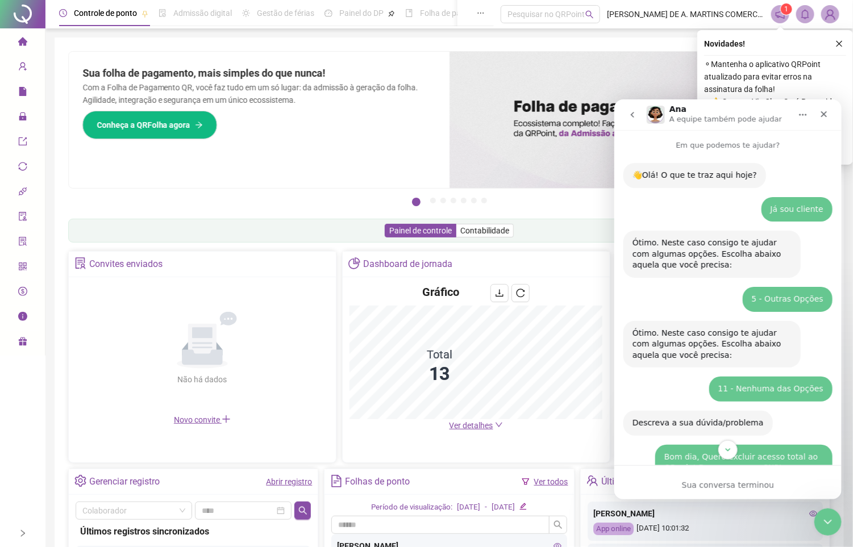
click at [713, 445] on div "Messenger da Intercom" at bounding box center [727, 449] width 227 height 19
click at [635, 126] on nav "Ana A equipe também pode ajudar" at bounding box center [727, 114] width 227 height 31
click at [634, 106] on button "go back" at bounding box center [632, 114] width 22 height 22
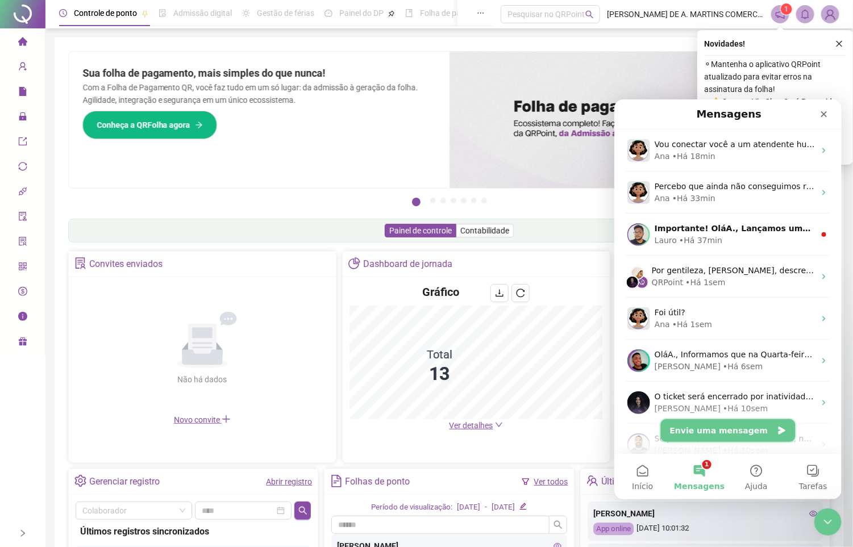
click at [707, 435] on button "Envie uma mensagem" at bounding box center [728, 430] width 135 height 23
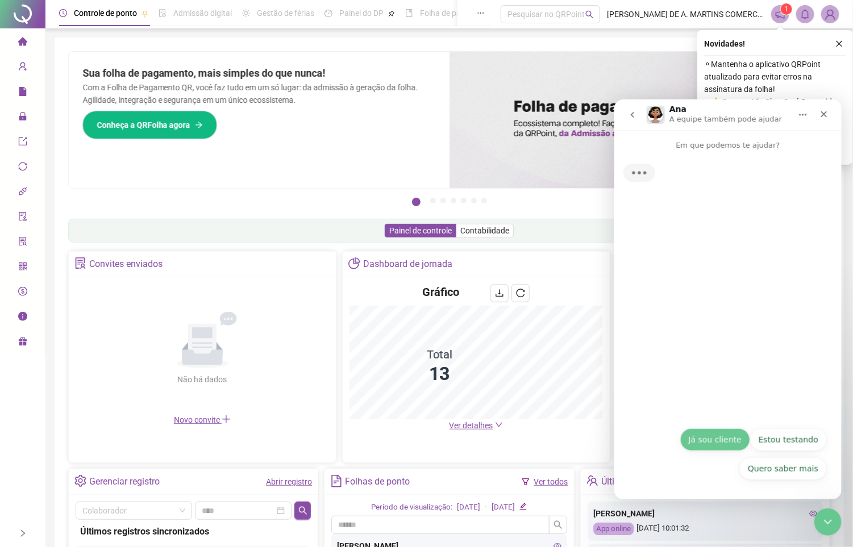
click at [725, 435] on button "Já sou cliente" at bounding box center [715, 439] width 70 height 23
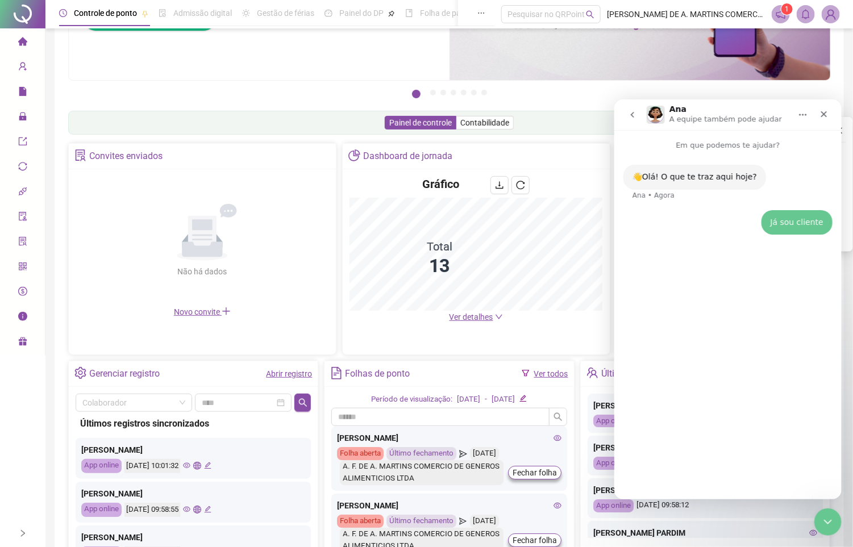
scroll to position [195, 0]
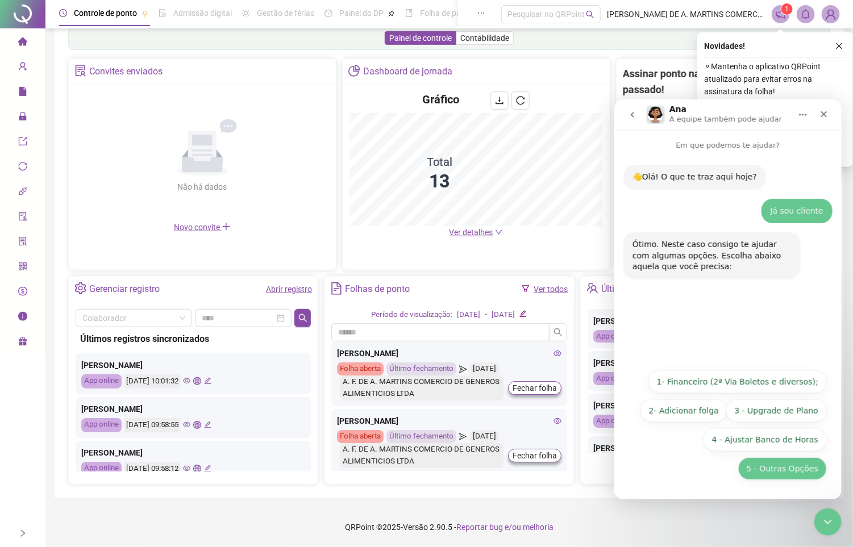
click at [782, 467] on button "5 - Outras Opções" at bounding box center [782, 468] width 89 height 23
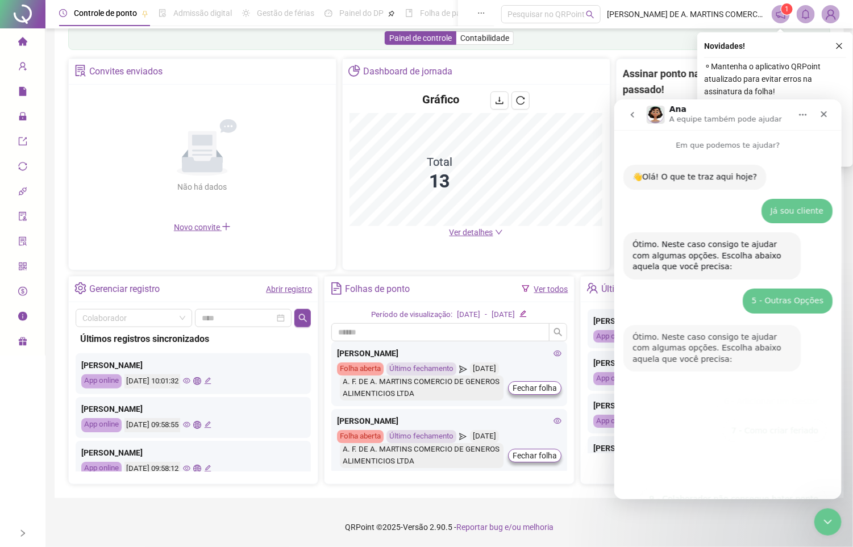
scroll to position [89, 0]
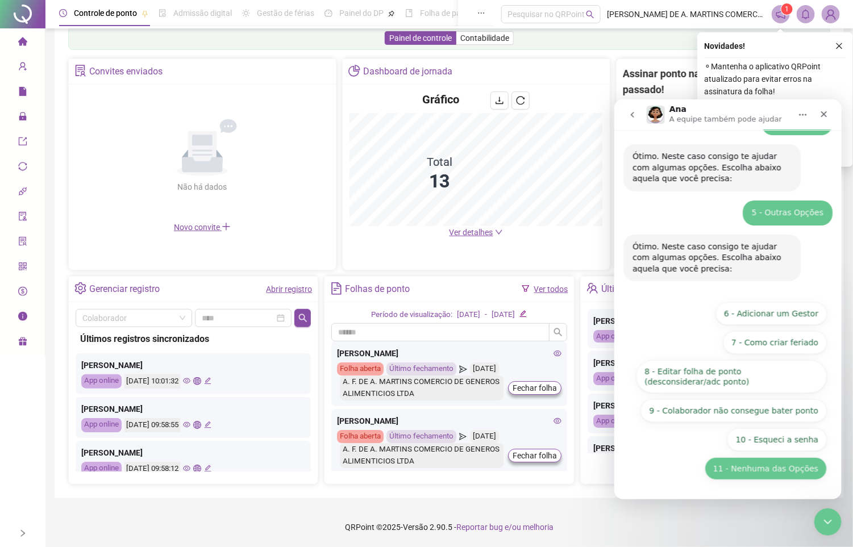
click at [790, 475] on button "11 - Nenhuma das Opções" at bounding box center [765, 468] width 122 height 23
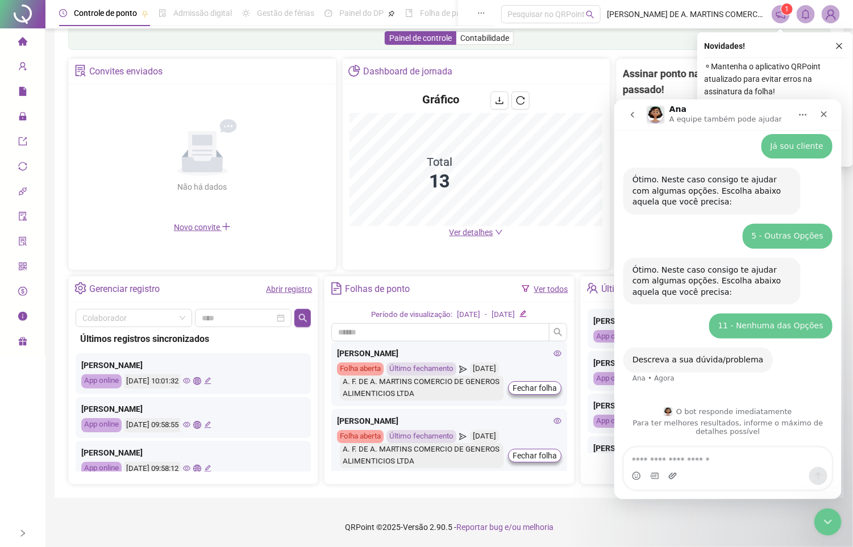
scroll to position [65, 0]
click at [676, 462] on textarea "Envie uma mensagem..." at bounding box center [728, 456] width 208 height 19
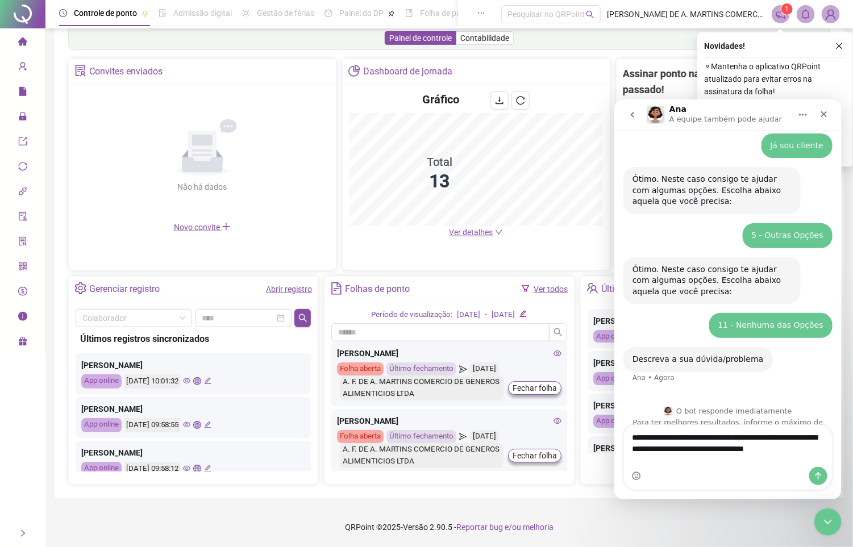
scroll to position [77, 0]
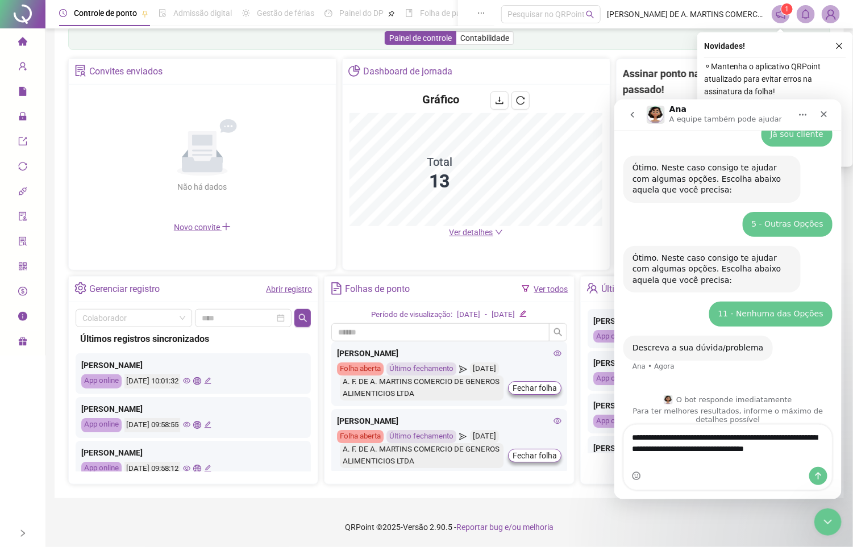
type textarea "**********"
click at [823, 471] on button "Enviar uma mensagem" at bounding box center [818, 476] width 18 height 18
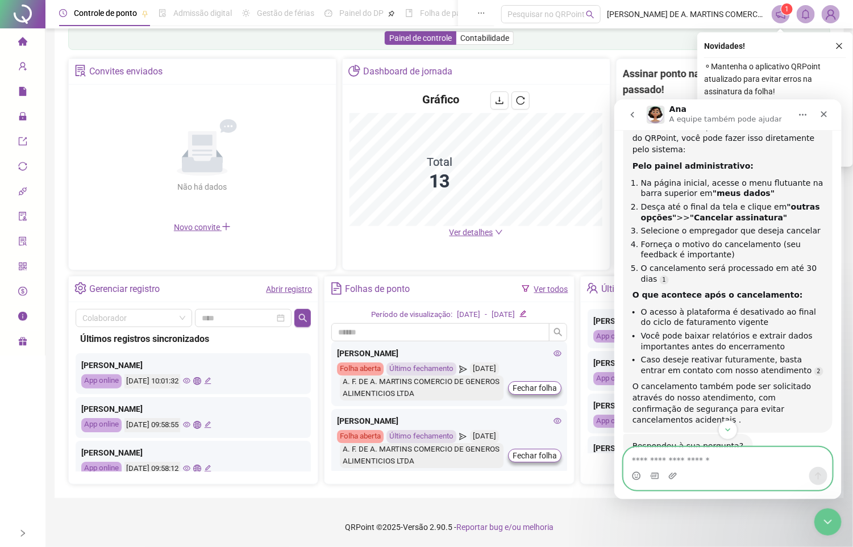
scroll to position [412, 0]
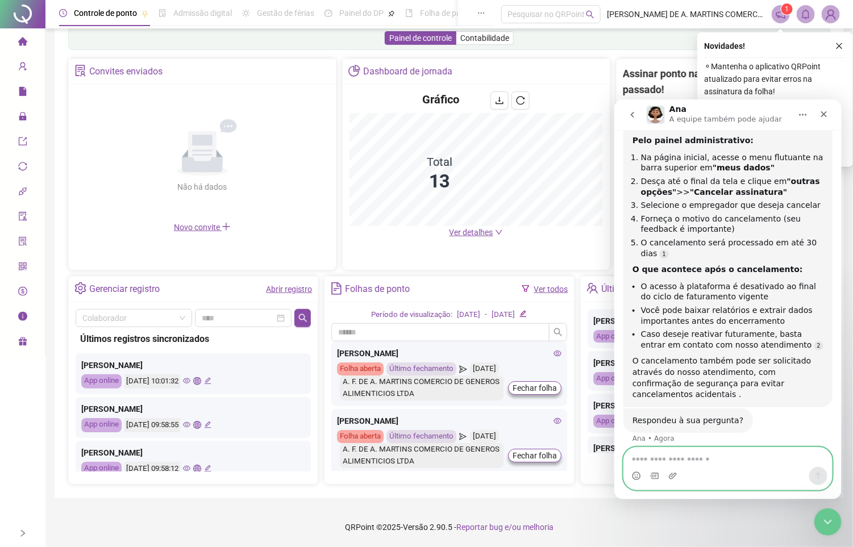
type textarea "*"
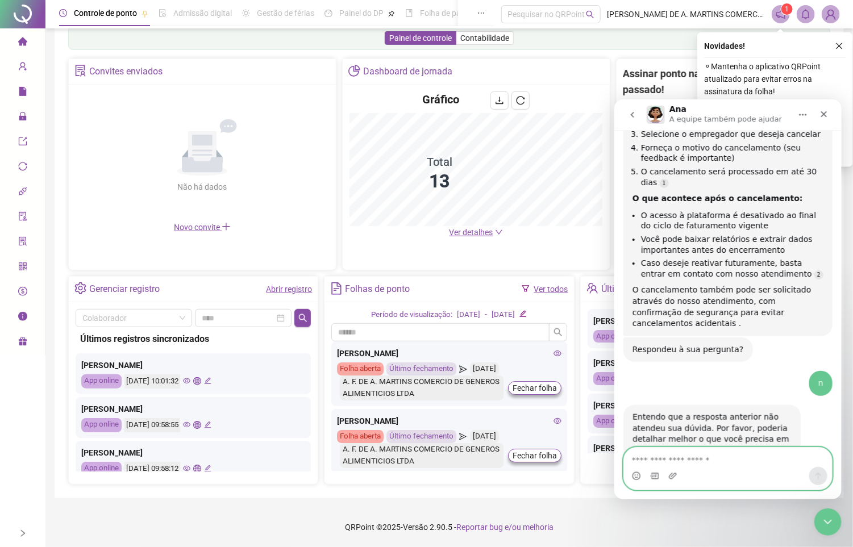
scroll to position [524, 0]
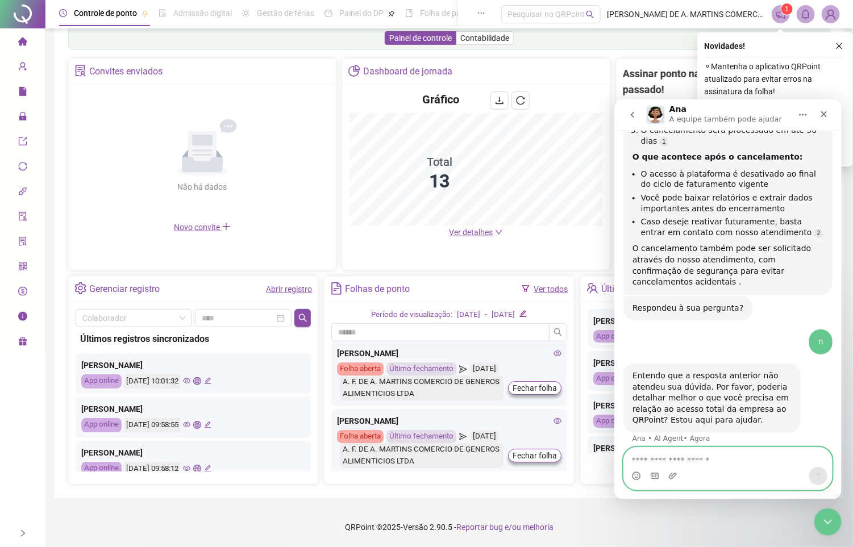
click at [671, 454] on textarea "Envie uma mensagem..." at bounding box center [728, 456] width 208 height 19
paste textarea "**********"
type textarea "**********"
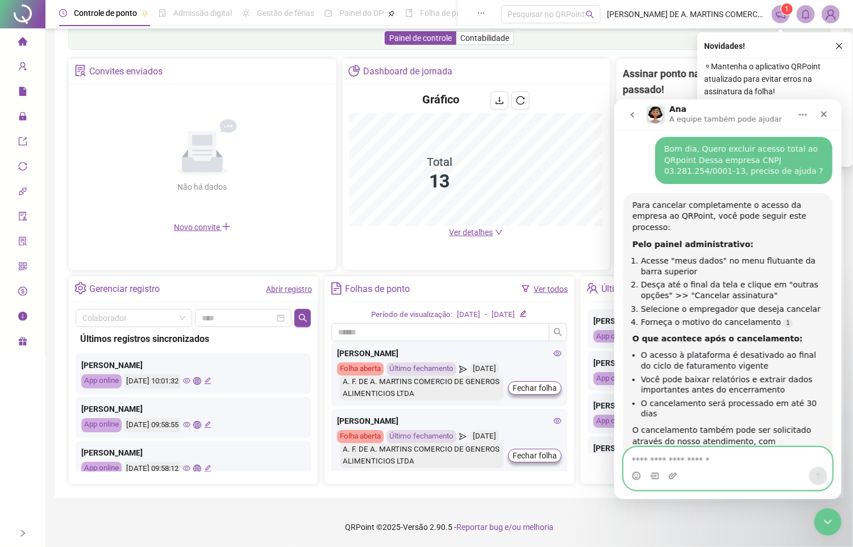
scroll to position [865, 0]
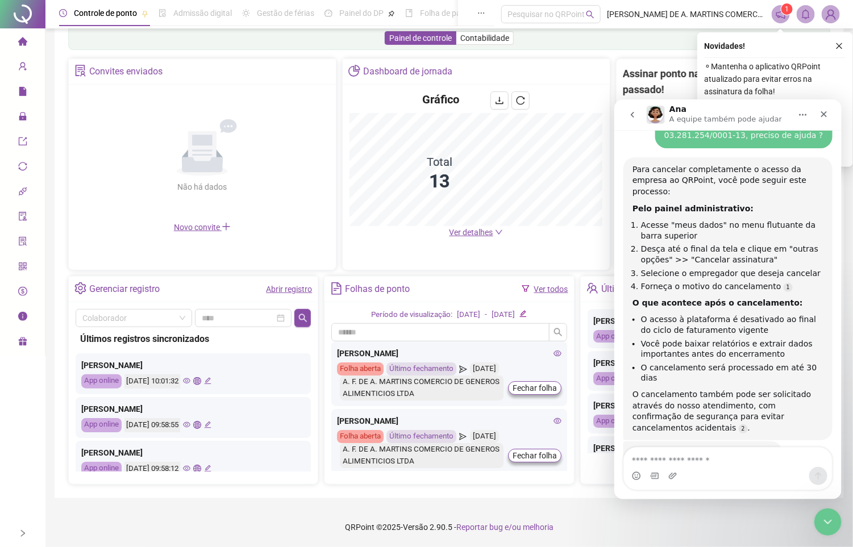
click at [668, 467] on div "Messenger da Intercom" at bounding box center [672, 476] width 9 height 18
click at [669, 452] on textarea "Envie uma mensagem..." at bounding box center [728, 456] width 208 height 19
type textarea "*"
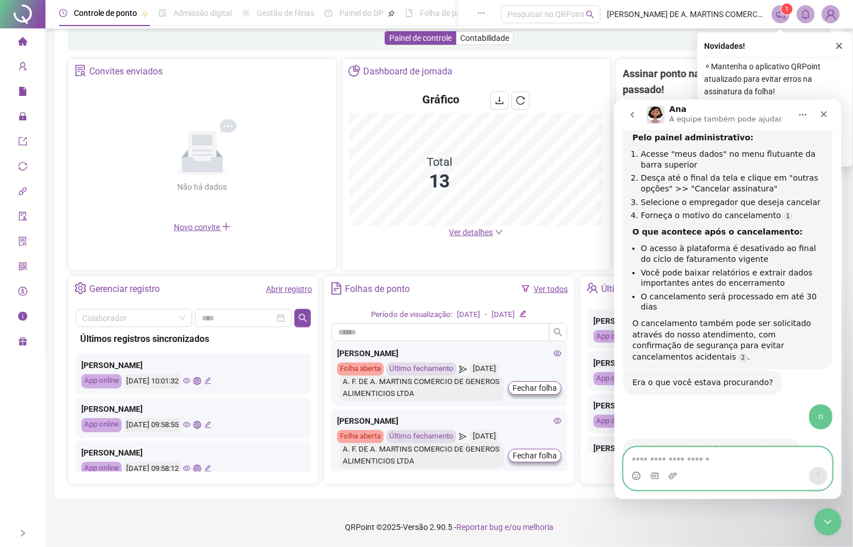
scroll to position [978, 0]
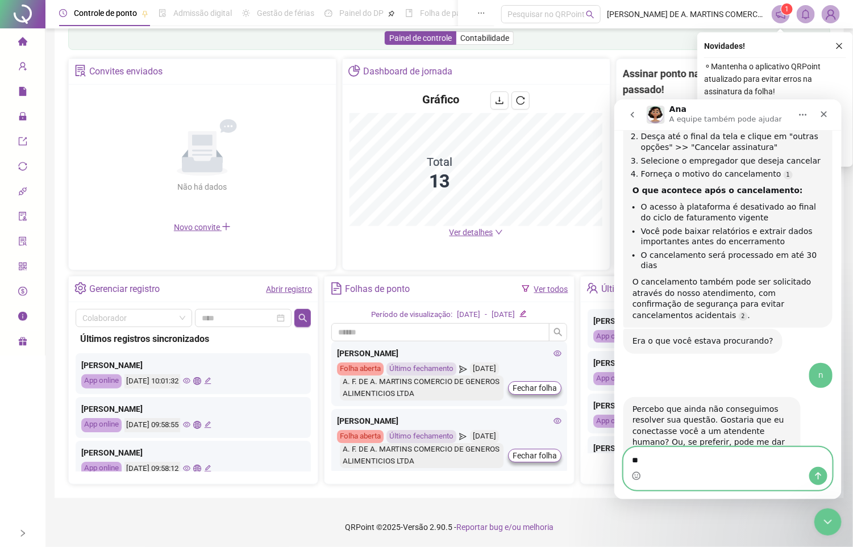
type textarea "***"
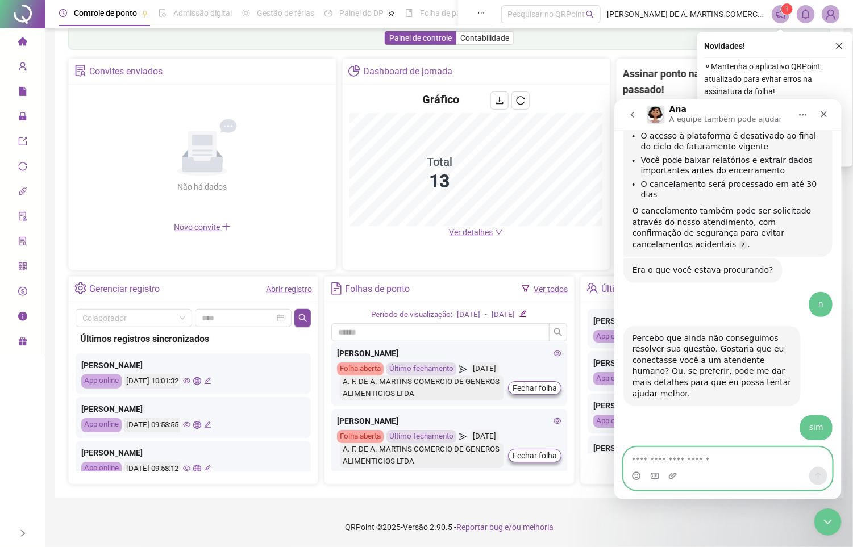
scroll to position [1090, 0]
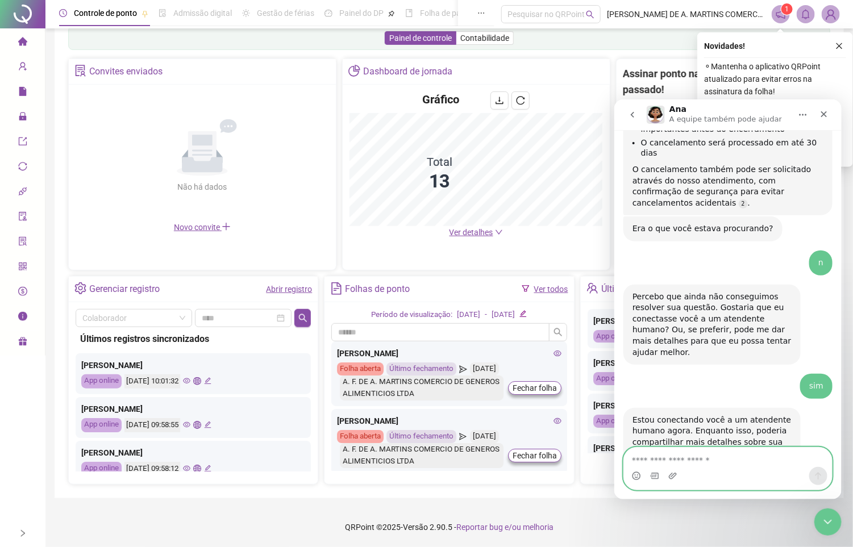
paste textarea "**********"
type textarea "**********"
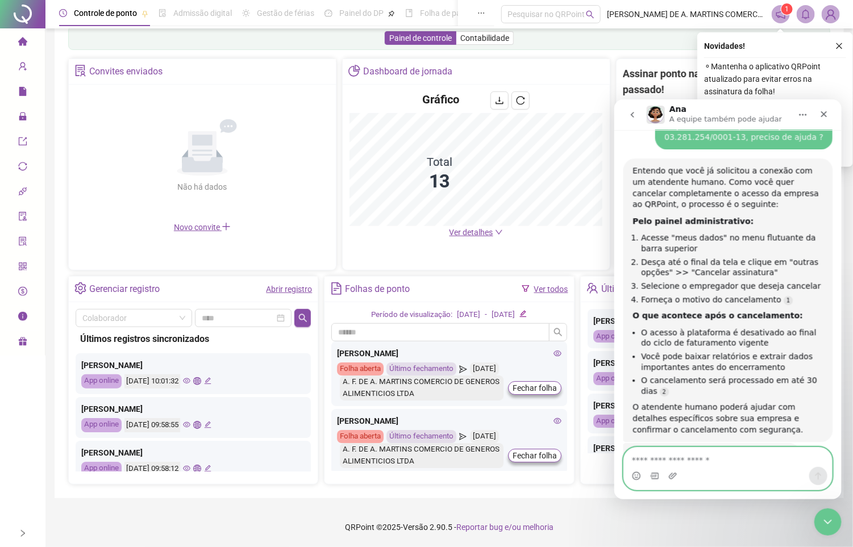
scroll to position [1533, 0]
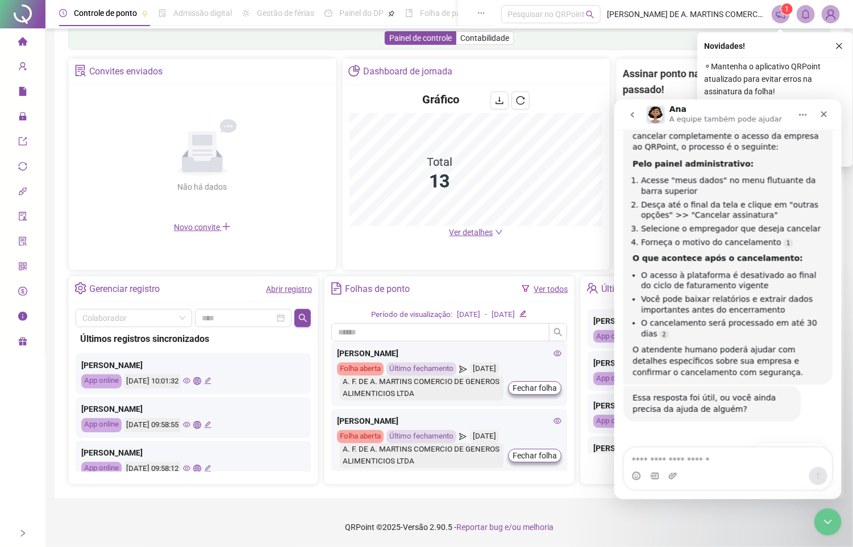
click at [745, 471] on button "Não, ainda preciso de ajuda 👤" at bounding box center [756, 482] width 140 height 23
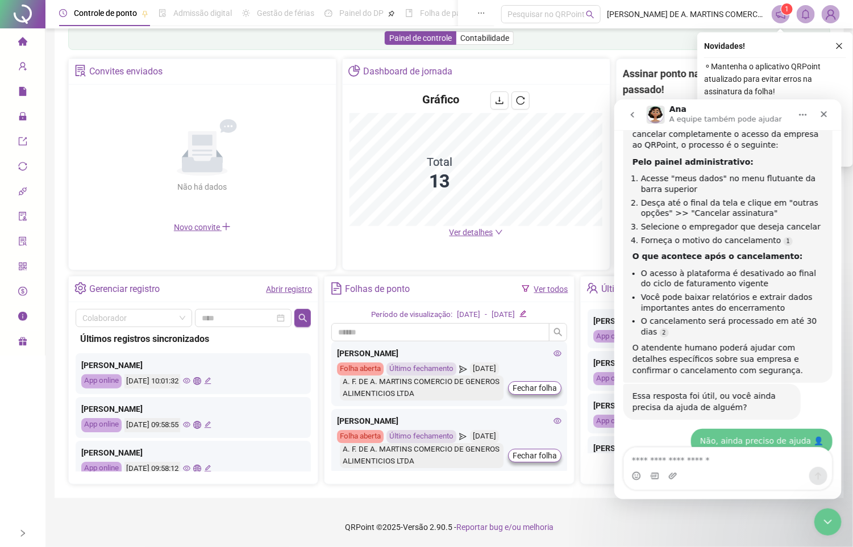
scroll to position [1566, 0]
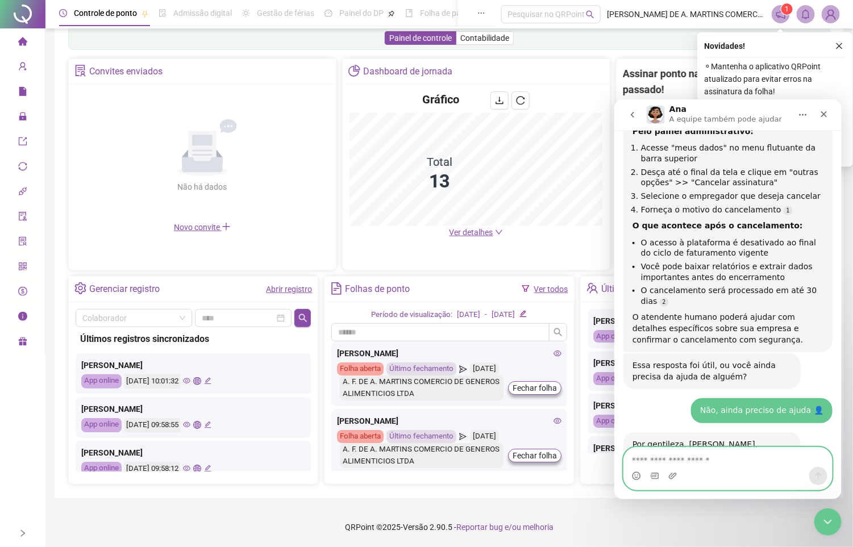
drag, startPoint x: 642, startPoint y: 459, endPoint x: 647, endPoint y: 462, distance: 5.9
click at [647, 462] on textarea "Envie uma mensagem..." at bounding box center [728, 456] width 208 height 19
paste textarea "**********"
type textarea "**********"
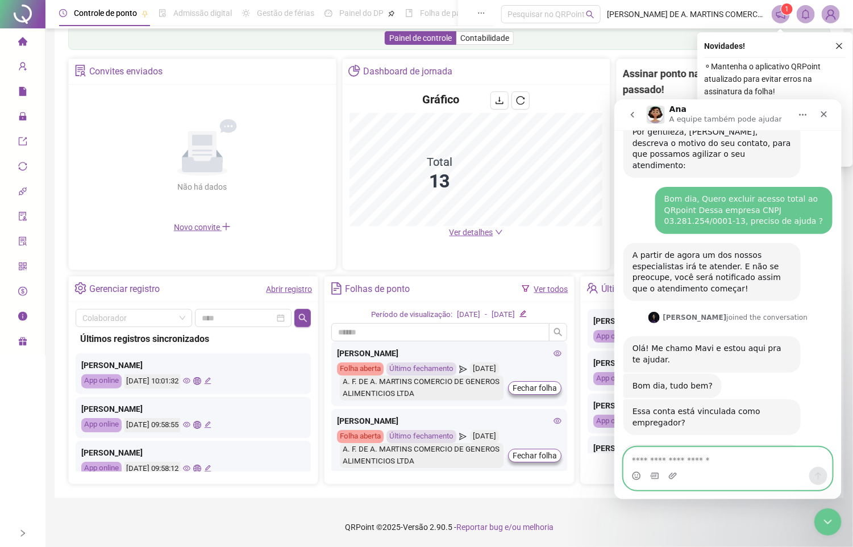
scroll to position [1879, 0]
click at [697, 462] on textarea "Envie uma mensagem..." at bounding box center [728, 456] width 208 height 19
click at [693, 458] on textarea "Envie uma mensagem..." at bounding box center [728, 456] width 208 height 19
type textarea "*"
type textarea "***"
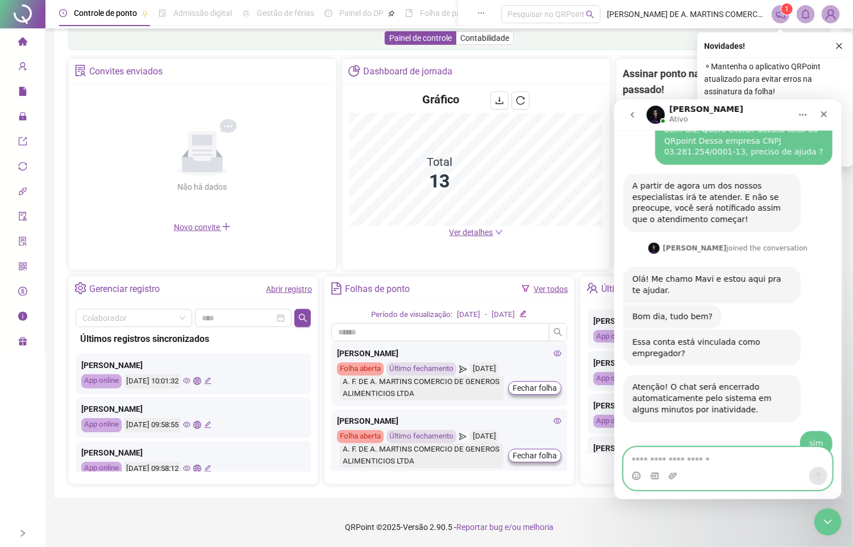
scroll to position [1946, 0]
type textarea "**********"
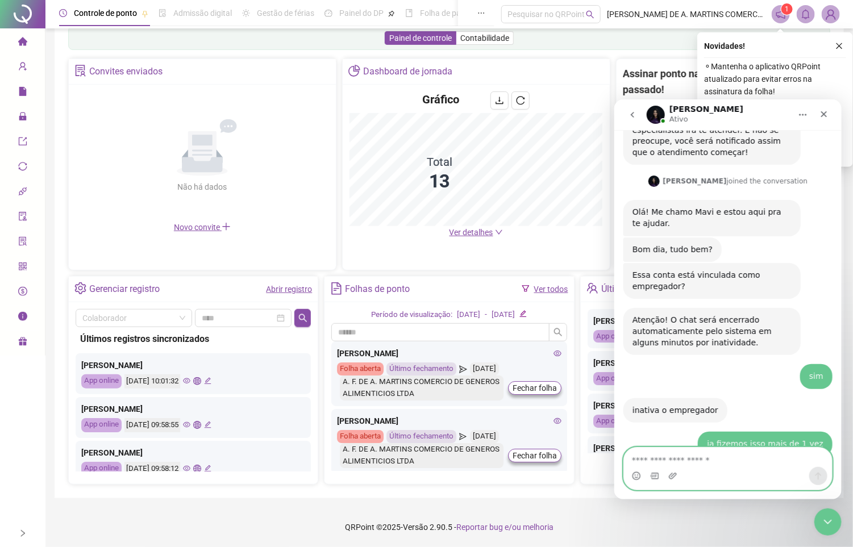
scroll to position [2015, 0]
click at [693, 458] on textarea "Envie uma mensagem..." at bounding box center [728, 456] width 208 height 19
type textarea "***"
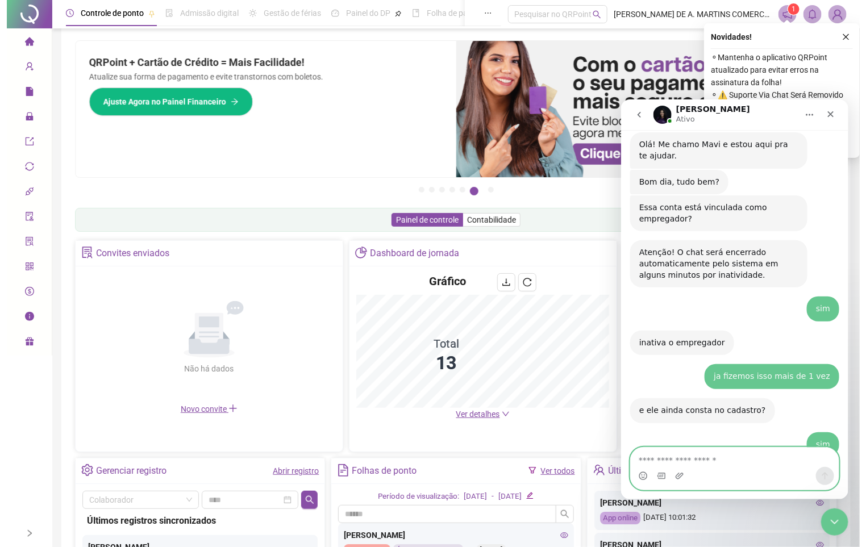
scroll to position [0, 0]
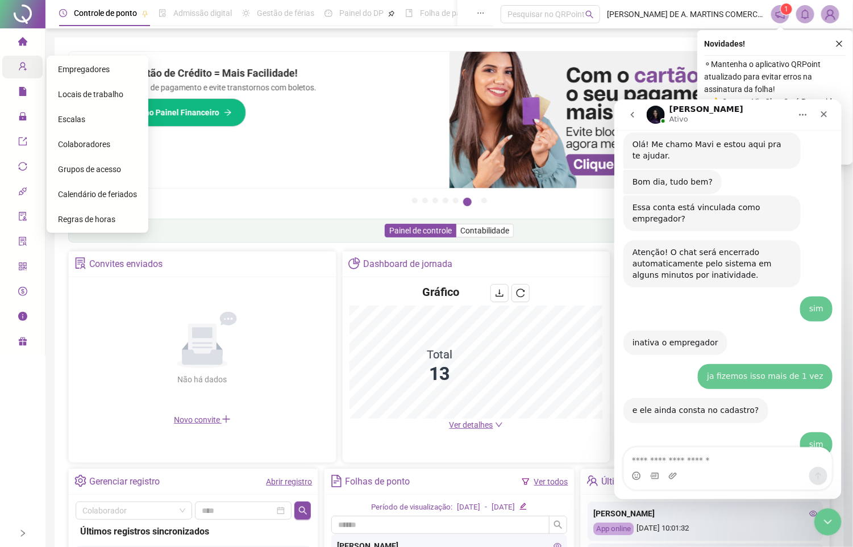
click at [15, 60] on div "Cadastros" at bounding box center [22, 67] width 40 height 23
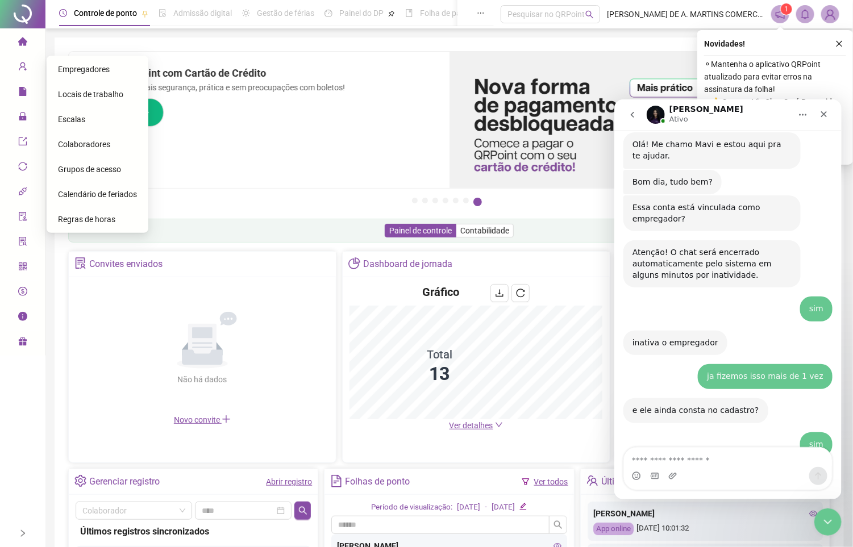
click at [111, 73] on div "Empregadores" at bounding box center [97, 69] width 79 height 23
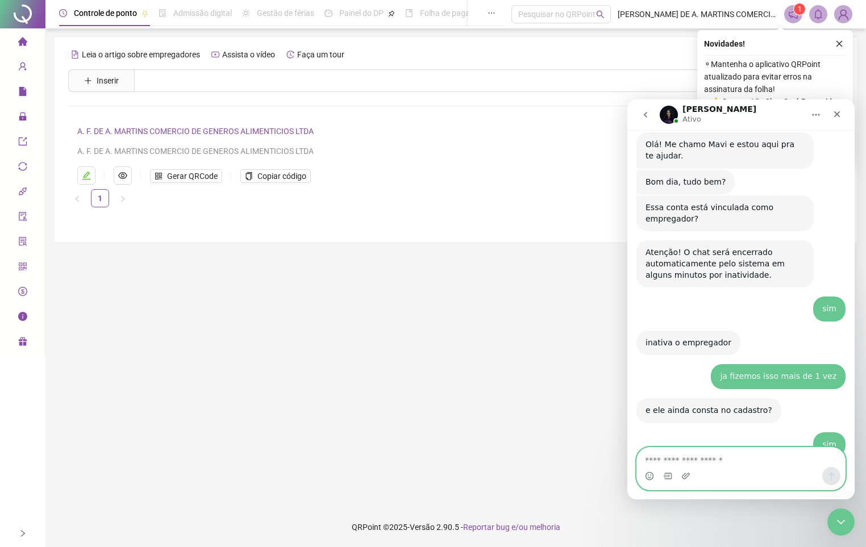
click at [713, 461] on textarea "Envie uma mensagem..." at bounding box center [741, 457] width 208 height 19
paste textarea "**********"
type textarea "**********"
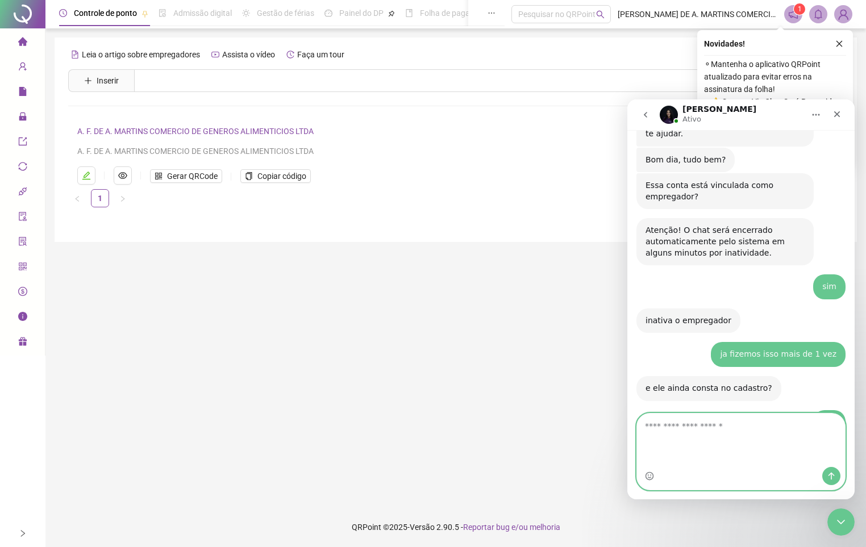
scroll to position [2149, 0]
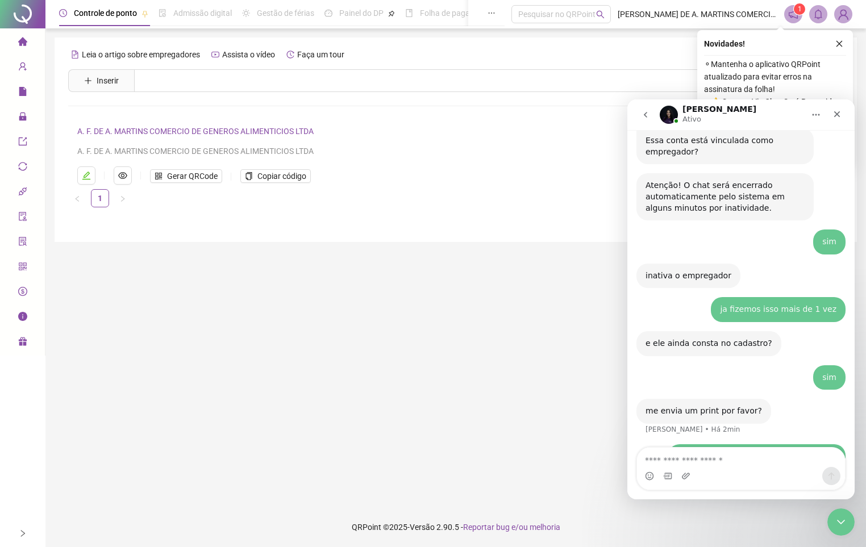
click at [241, 131] on link "A. F. DE A. MARTINS COMERCIO DE GENEROS ALIMENTICIOS LTDA" at bounding box center [195, 131] width 236 height 9
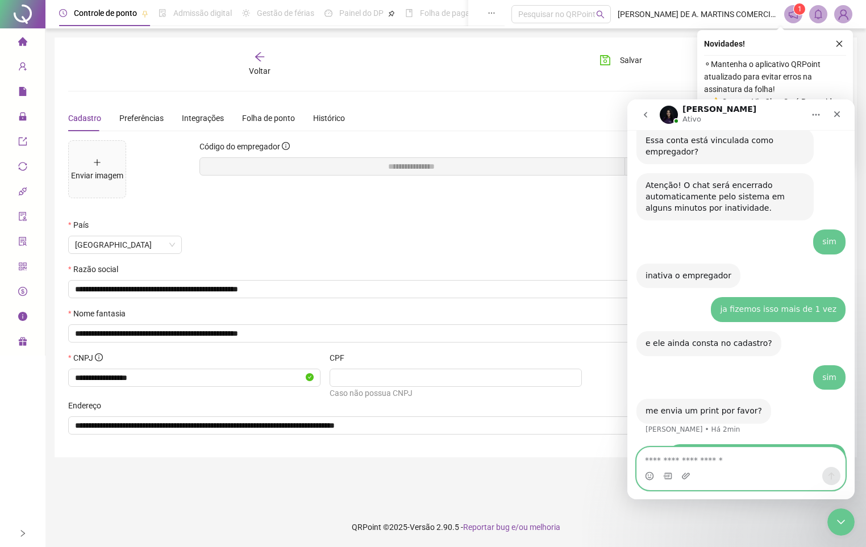
click at [690, 461] on textarea "Envie uma mensagem..." at bounding box center [741, 457] width 208 height 19
paste textarea "**********"
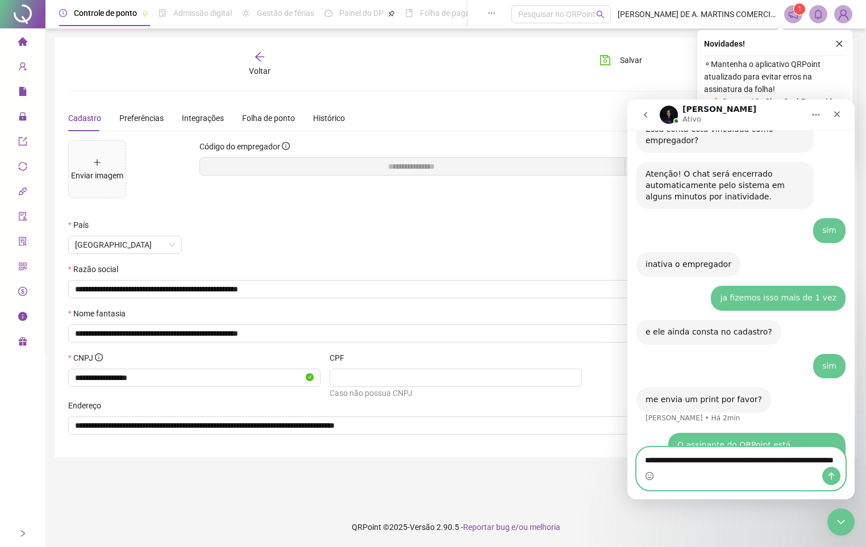
type textarea "**********"
drag, startPoint x: 724, startPoint y: 465, endPoint x: 545, endPoint y: 422, distance: 184.2
click html "Maria Ativo Em que podemos te ajudar? 👋Olá! O que te traz aqui hoje? Ana • Há 3…"
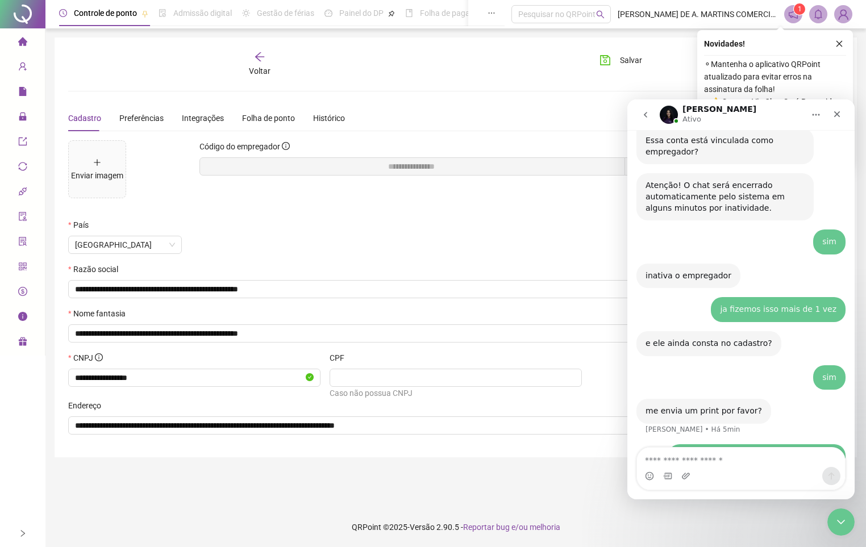
click at [395, 101] on div "**********" at bounding box center [455, 247] width 775 height 393
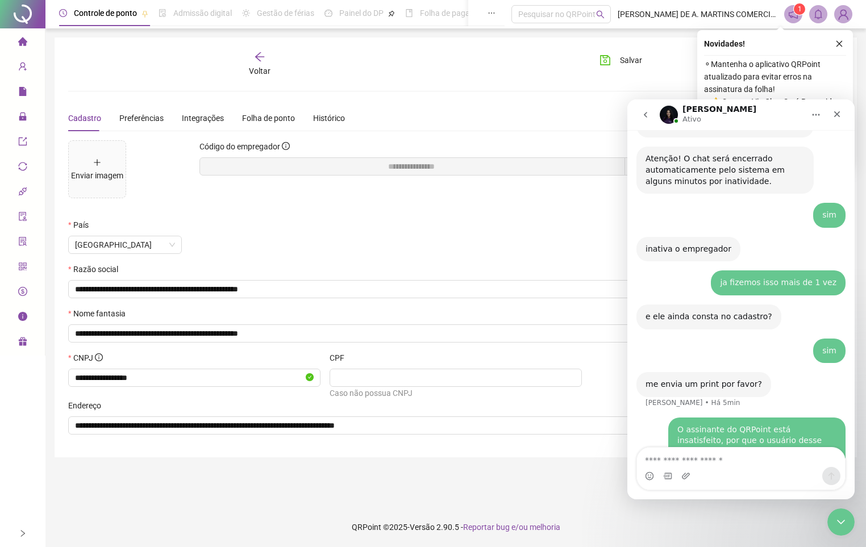
scroll to position [2193, 0]
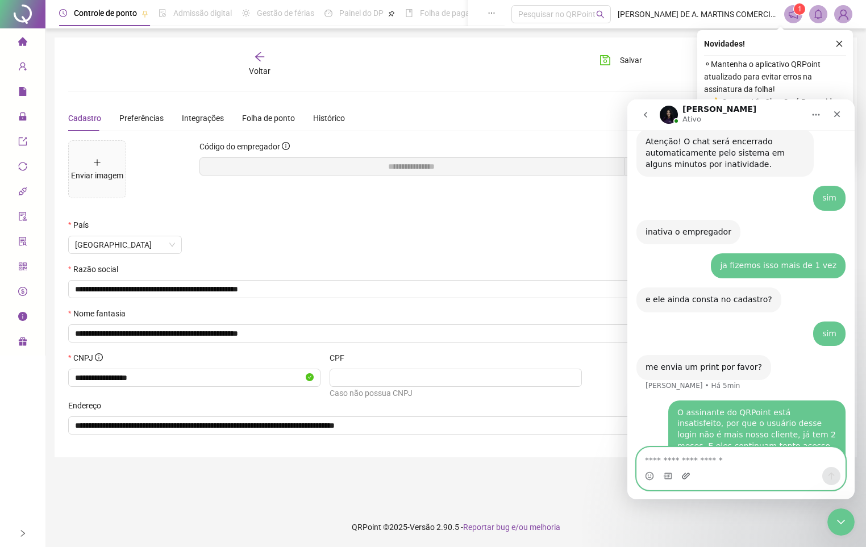
click at [690, 477] on icon "Upload do anexo" at bounding box center [686, 476] width 9 height 9
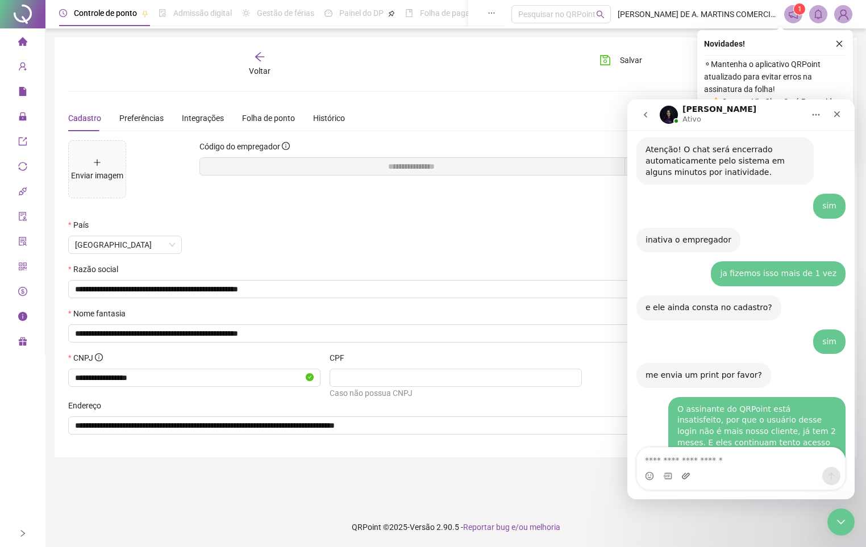
scroll to position [2183, 0]
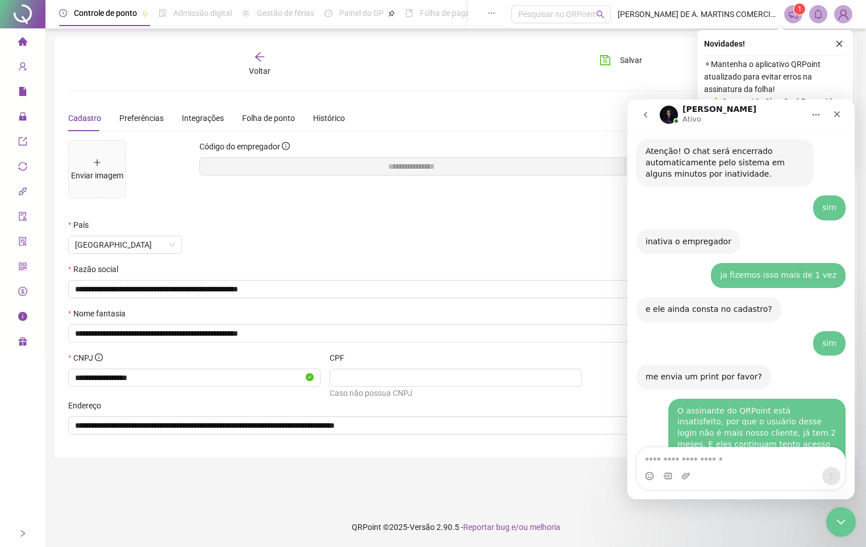
drag, startPoint x: 1613, startPoint y: 901, endPoint x: 848, endPoint y: 519, distance: 854.7
click at [850, 519] on div "Encerramento do Messenger da Intercom" at bounding box center [839, 520] width 27 height 27
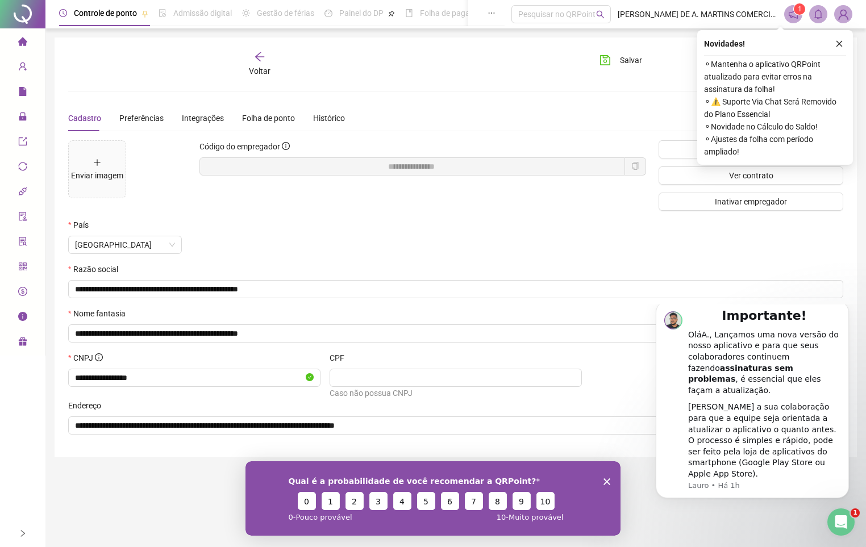
click at [844, 12] on img at bounding box center [843, 14] width 17 height 17
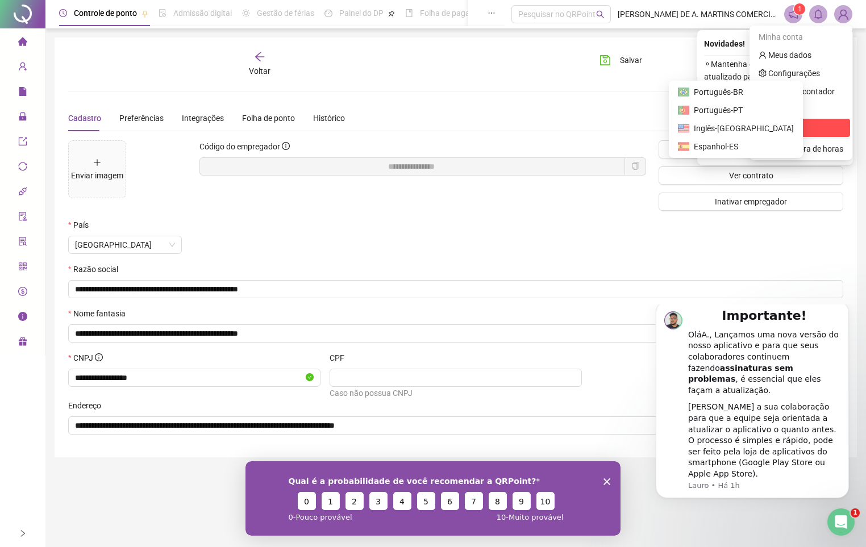
click at [790, 123] on span "Sair" at bounding box center [801, 128] width 85 height 13
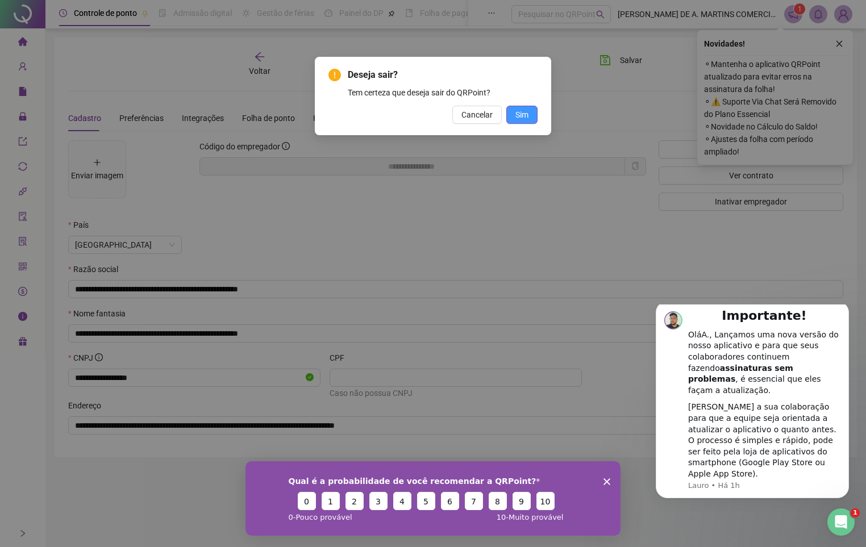
click at [524, 111] on span "Sim" at bounding box center [522, 115] width 13 height 13
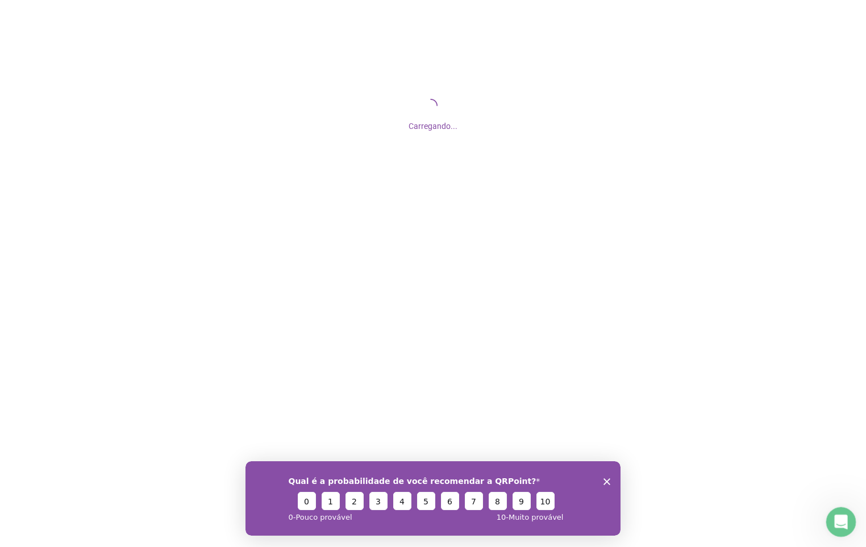
click at [831, 515] on div "Abertura do Messenger da Intercom" at bounding box center [840, 521] width 38 height 38
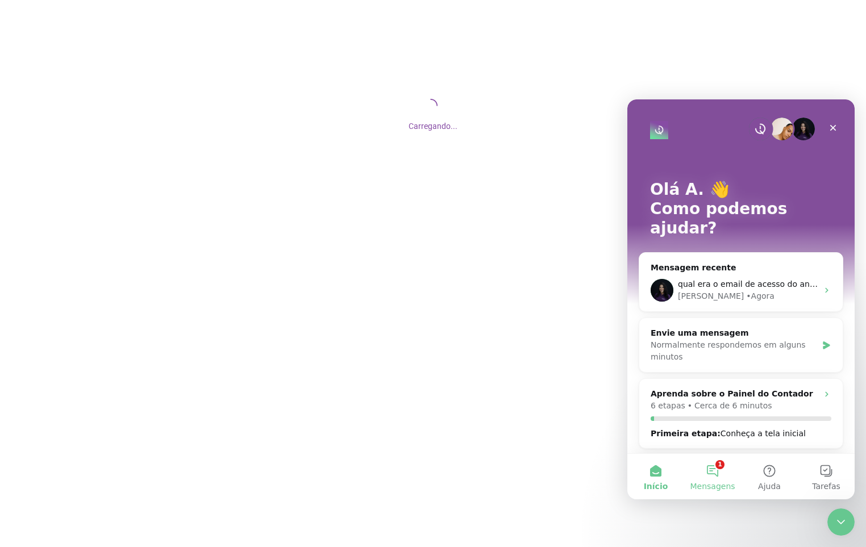
click at [709, 477] on button "1 Mensagens" at bounding box center [712, 476] width 57 height 45
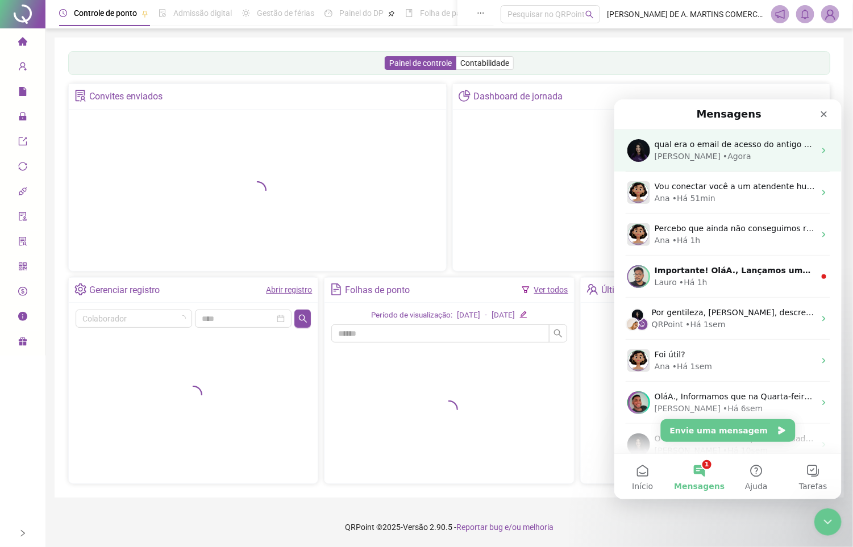
click at [698, 140] on span "qual era o email de acesso do antigo cliente?" at bounding box center [744, 143] width 181 height 9
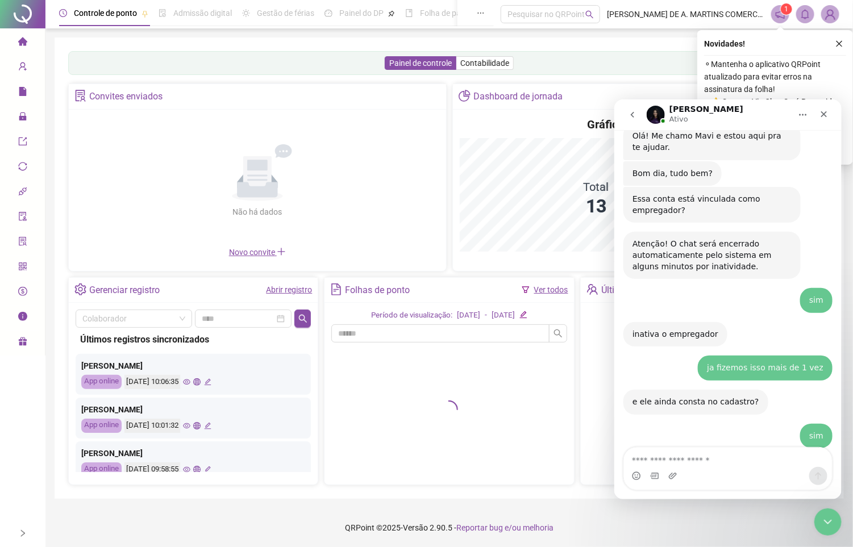
scroll to position [2183, 0]
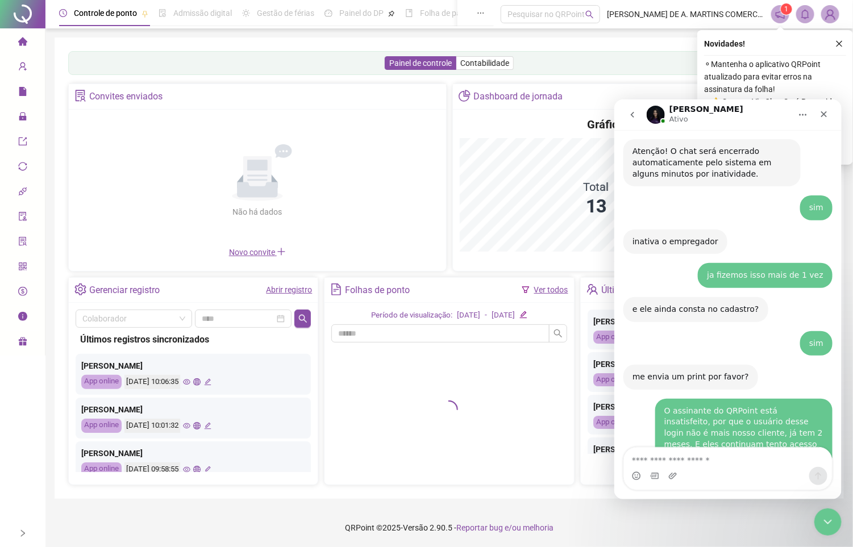
click at [673, 454] on textarea "Envie uma mensagem..." at bounding box center [728, 456] width 208 height 19
type textarea "**********"
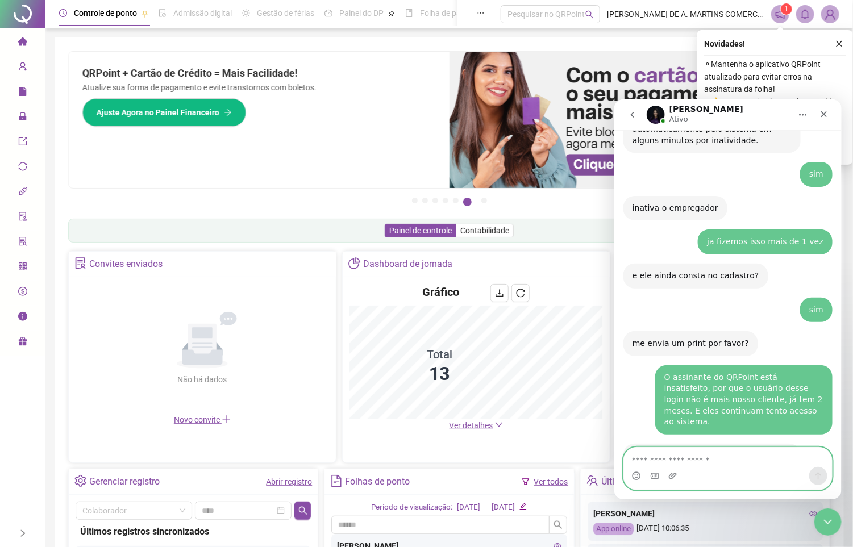
click at [700, 457] on textarea "Envie uma mensagem..." at bounding box center [728, 456] width 208 height 19
type textarea "**********"
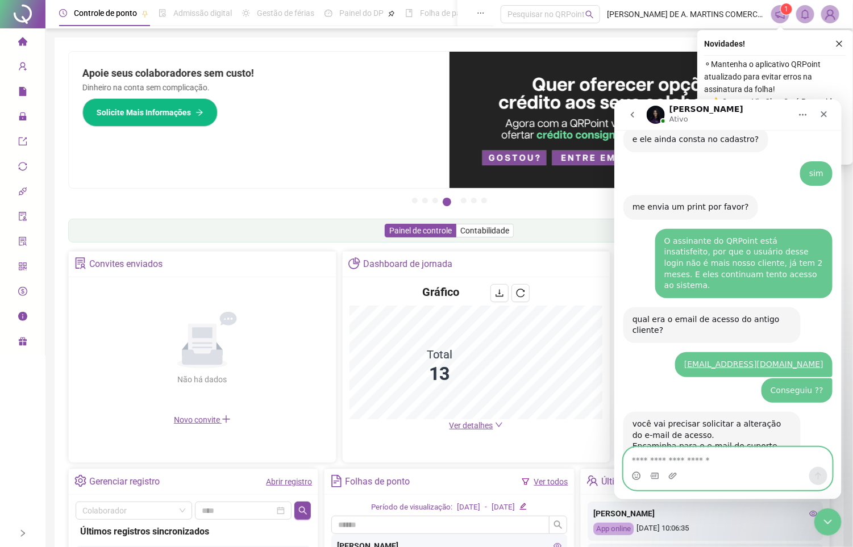
scroll to position [2366, 0]
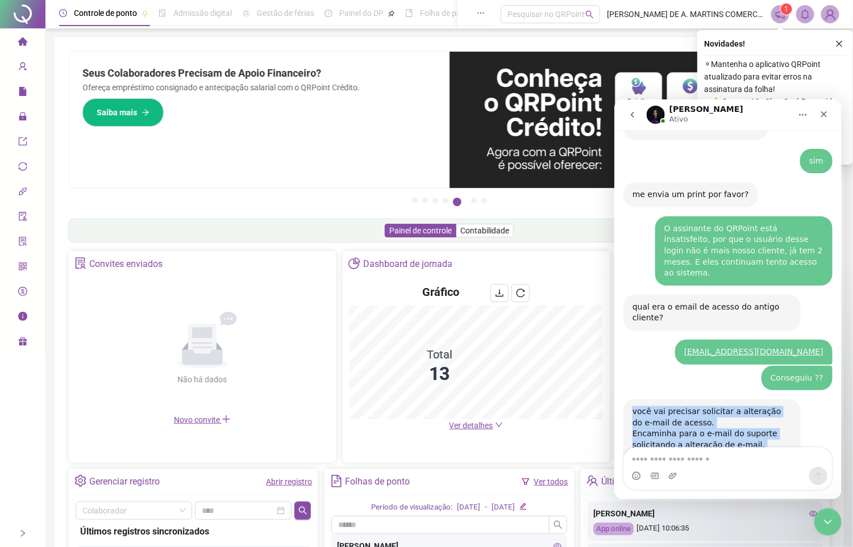
drag, startPoint x: 655, startPoint y: 333, endPoint x: 753, endPoint y: 411, distance: 125.4
click at [753, 411] on div "você vai precisar solicitar a alteração do e-mail de acesso. Encaminha para o e…" at bounding box center [711, 461] width 177 height 125
copy div "você vai precisar solicitar a alteração do e-mail de acesso. Encaminha para o e…"
click at [647, 339] on div "supercastanheira@yahoo.com.br A. • Há 41min" at bounding box center [727, 352] width 209 height 26
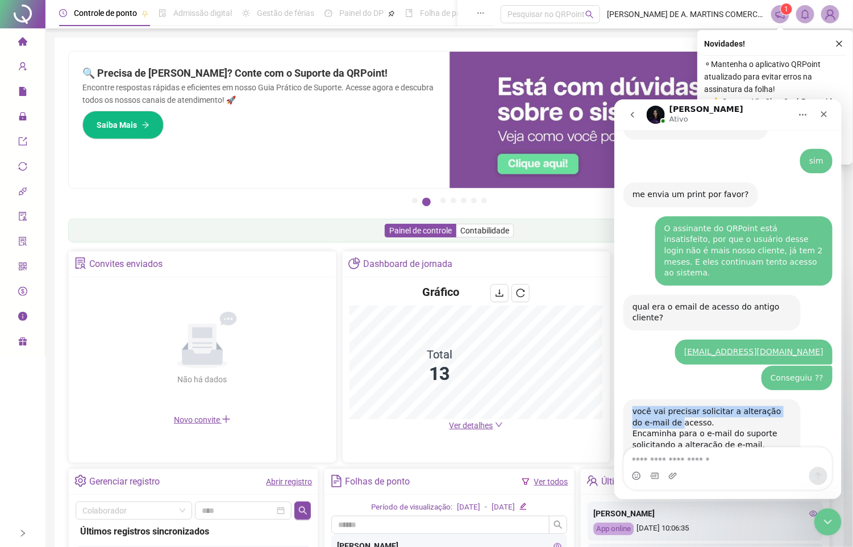
drag, startPoint x: 624, startPoint y: 317, endPoint x: 659, endPoint y: 326, distance: 36.9
click at [659, 399] on div "você vai precisar solicitar a alteração do e-mail de acesso. Encaminha para o e…" at bounding box center [711, 461] width 177 height 125
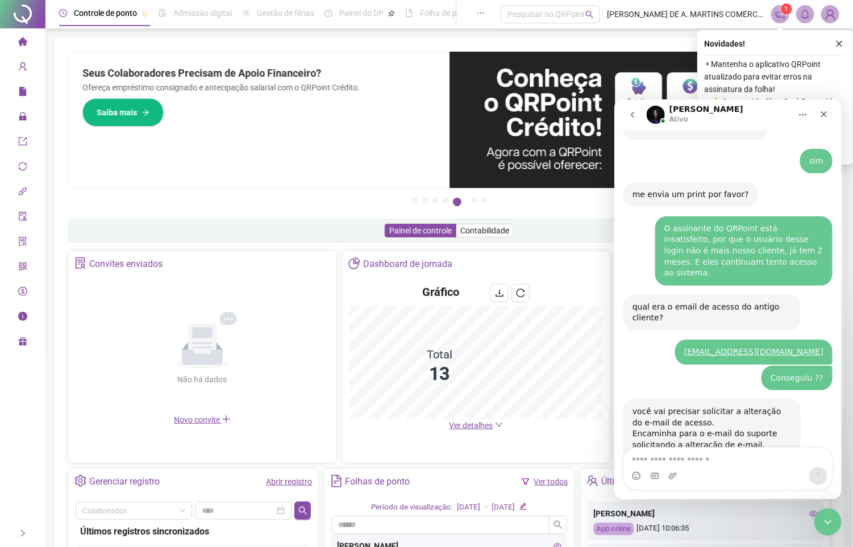
drag, startPoint x: 627, startPoint y: 408, endPoint x: 713, endPoint y: 401, distance: 86.6
click at [719, 401] on div "você vai precisar solicitar a alteração do e-mail de acesso. Encaminha para o e…" at bounding box center [711, 461] width 177 height 125
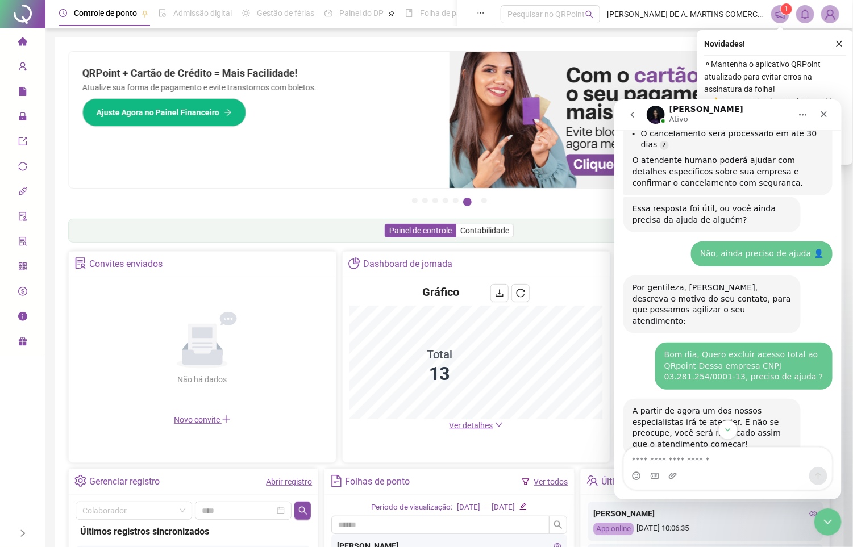
scroll to position [1684, 0]
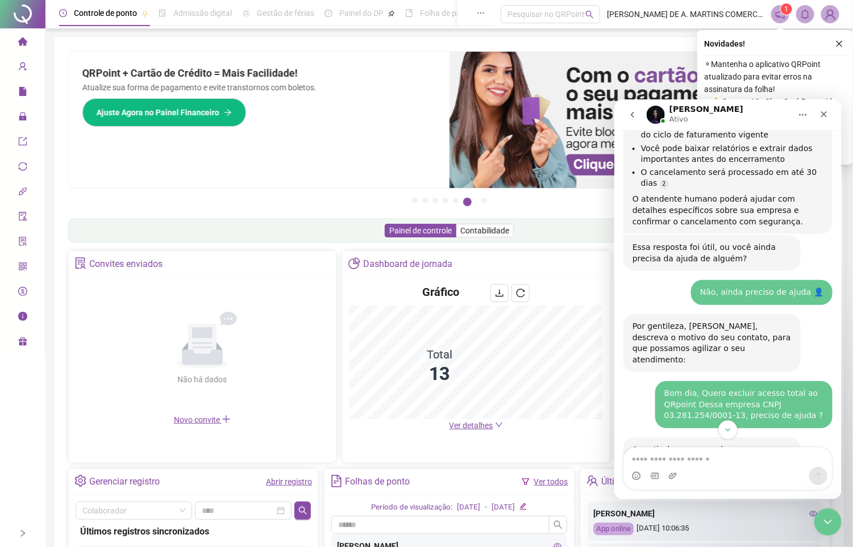
click at [655, 381] on div "Bom dia, Quero excluir acesso total ao QRpoint Dessa empresa CNPJ 03.281.254/00…" at bounding box center [743, 404] width 177 height 47
drag, startPoint x: 654, startPoint y: 343, endPoint x: 707, endPoint y: 348, distance: 53.2
click at [707, 381] on div "Bom dia, Quero excluir acesso total ao QRpoint Dessa empresa CNPJ 03.281.254/00…" at bounding box center [743, 404] width 177 height 47
drag, startPoint x: 707, startPoint y: 348, endPoint x: 697, endPoint y: 351, distance: 10.6
click at [697, 388] on div "Bom dia, Quero excluir acesso total ao QRpoint Dessa empresa CNPJ 03.281.254/00…" at bounding box center [743, 405] width 159 height 34
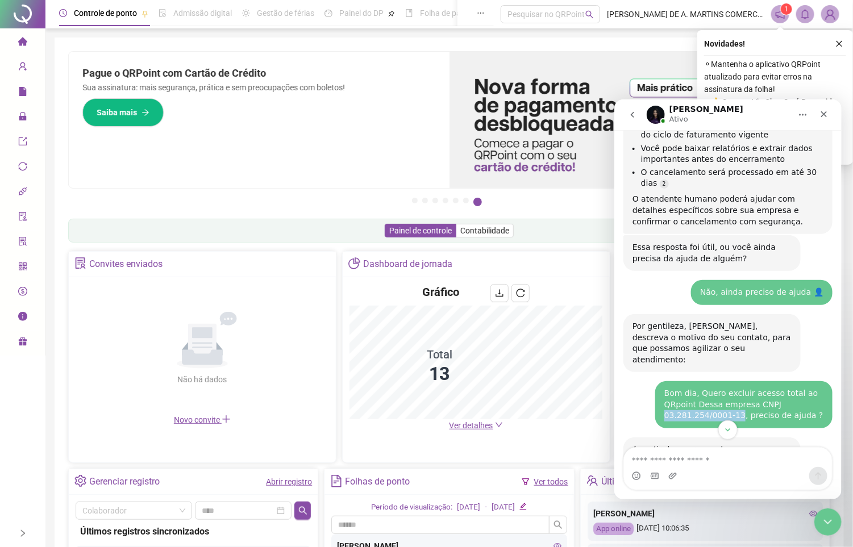
drag, startPoint x: 655, startPoint y: 351, endPoint x: 725, endPoint y: 350, distance: 69.9
click at [725, 388] on div "Bom dia, Quero excluir acesso total ao QRpoint Dessa empresa CNPJ 03.281.254/00…" at bounding box center [743, 405] width 159 height 34
copy div "03.281.254/0001-13"
